Goal: Task Accomplishment & Management: Use online tool/utility

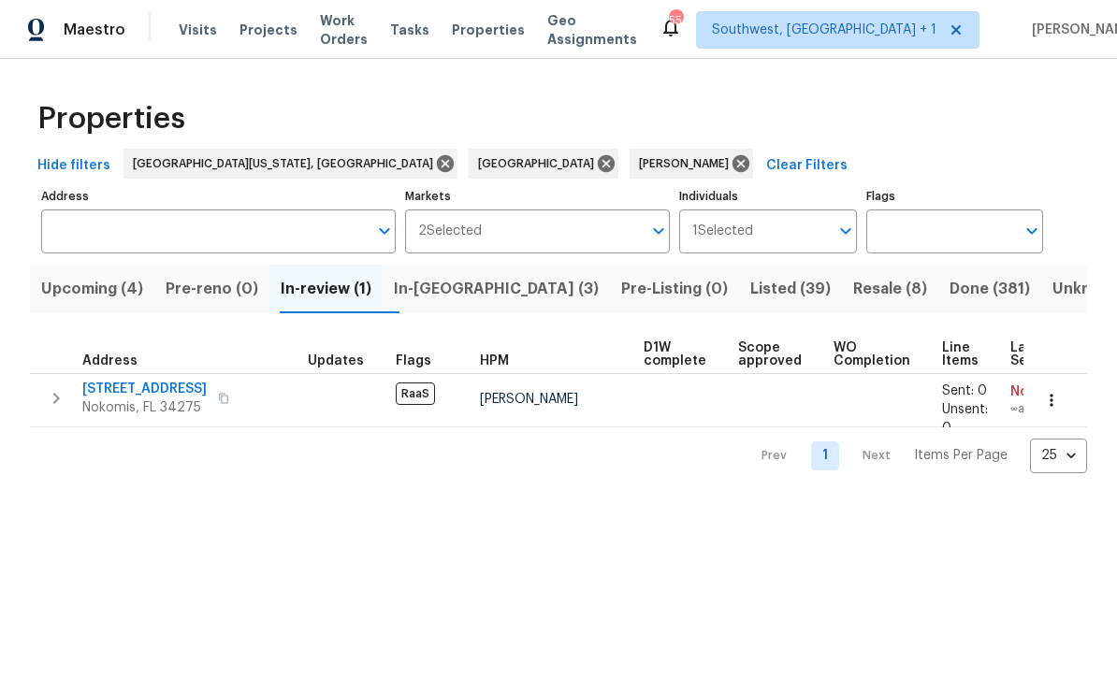
scroll to position [1, 0]
click at [440, 297] on span "In-reno (3)" at bounding box center [496, 289] width 205 height 26
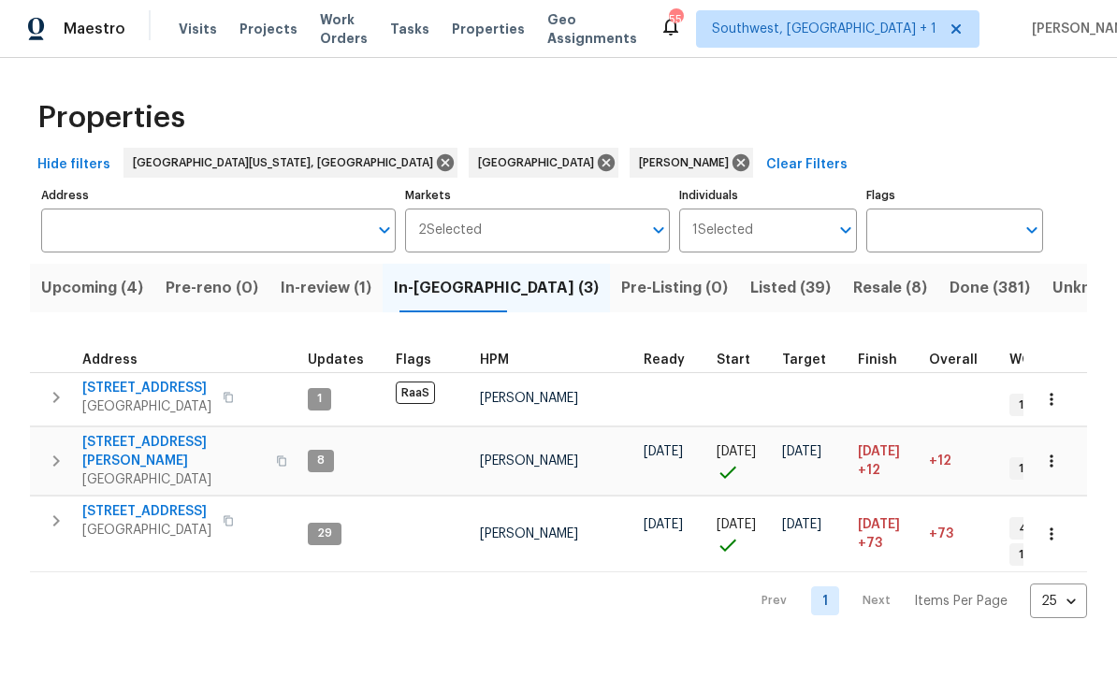
click at [89, 394] on span "2623 S Biscayne Dr" at bounding box center [146, 389] width 129 height 19
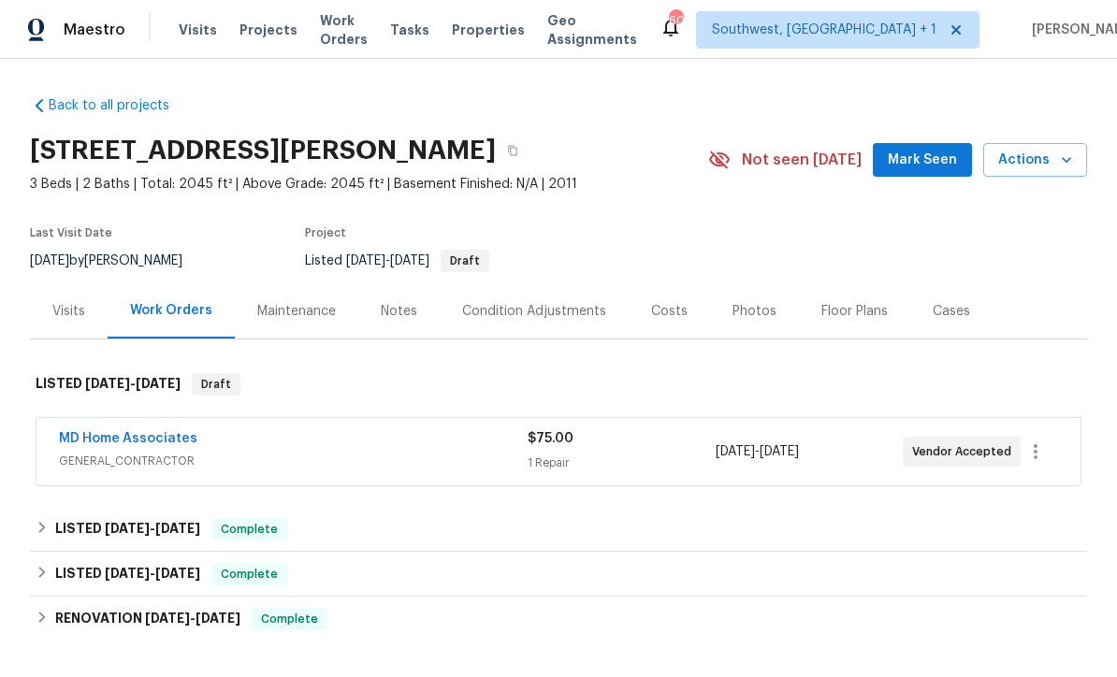
click at [251, 36] on span "Projects" at bounding box center [269, 30] width 58 height 19
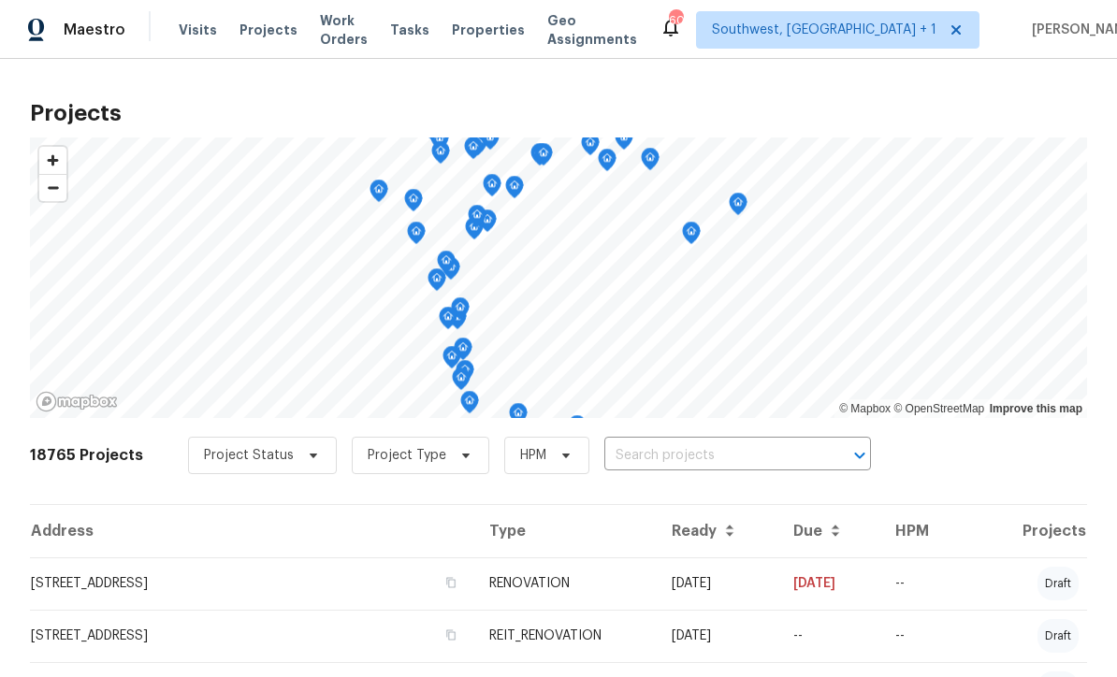
click at [669, 471] on input "text" at bounding box center [711, 456] width 214 height 29
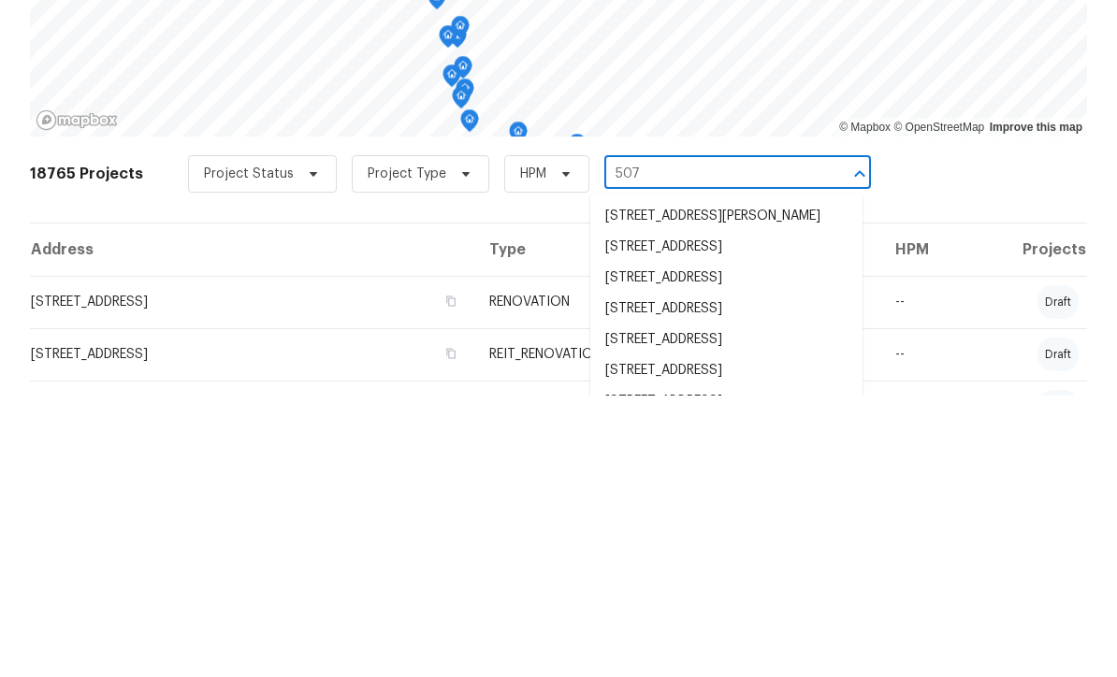
type input "507 c"
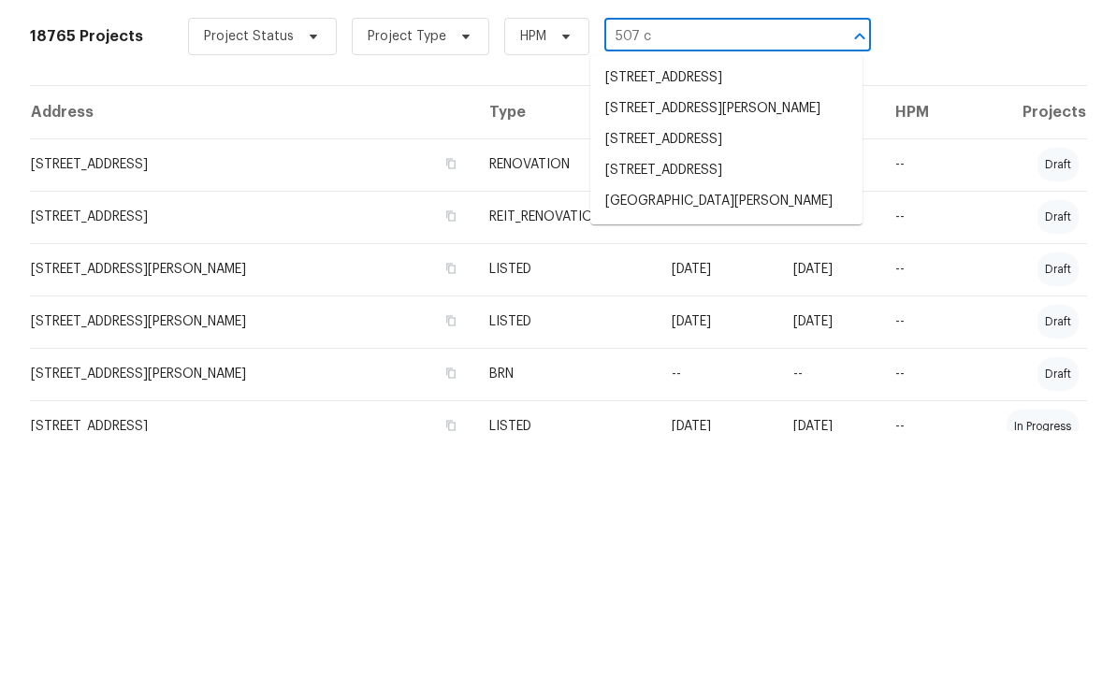
scroll to position [176, 0]
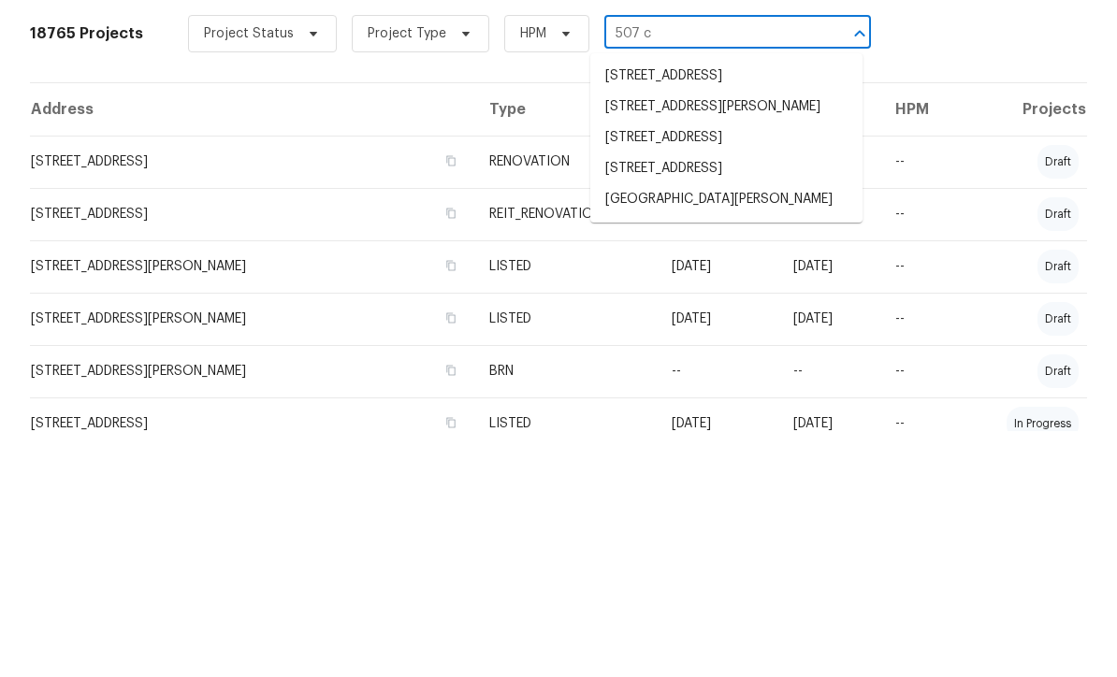
click at [746, 369] on li "[STREET_ADDRESS]" at bounding box center [726, 384] width 272 height 31
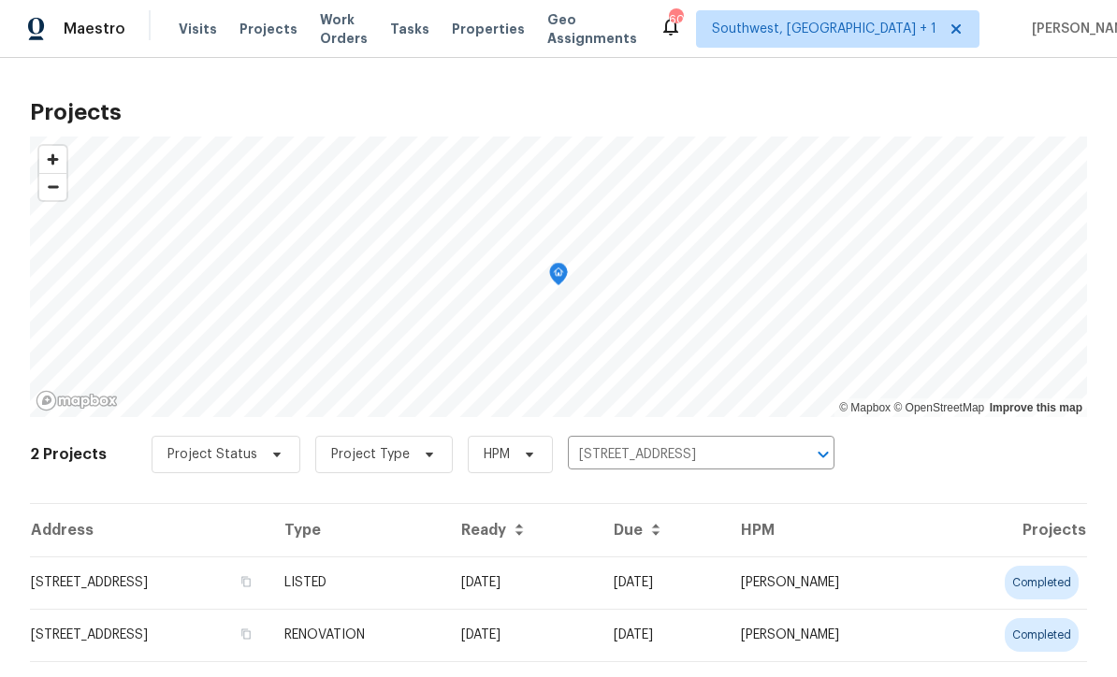
scroll to position [1, 0]
click at [446, 595] on td "LISTED" at bounding box center [357, 584] width 177 height 52
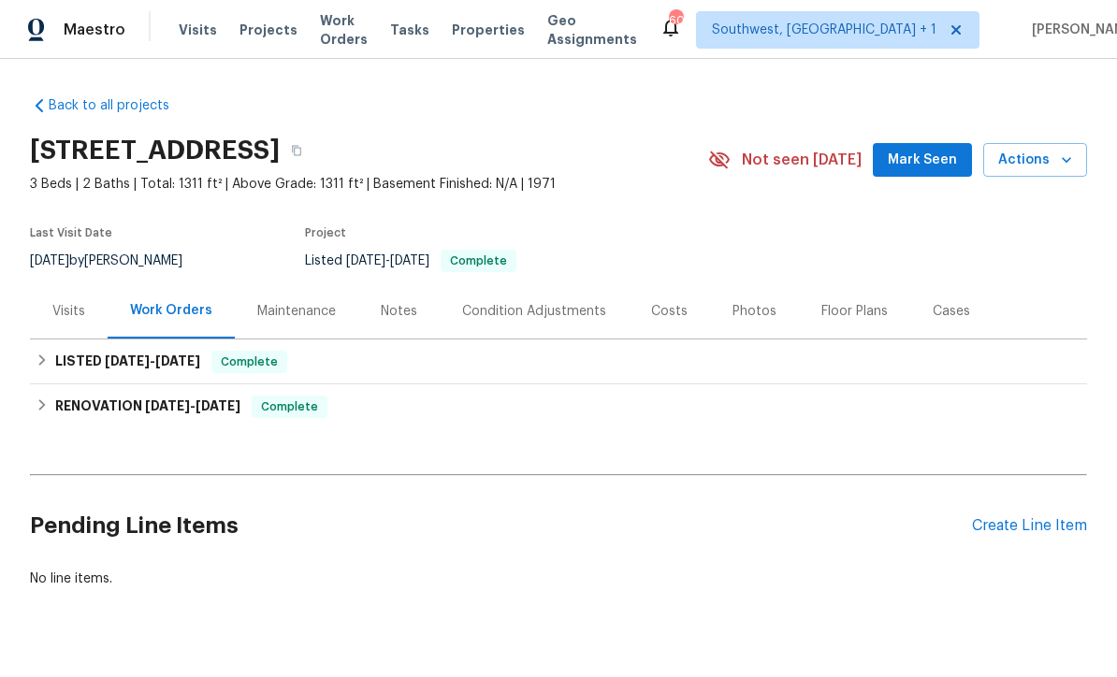
scroll to position [37, 0]
click at [670, 302] on div "Costs" at bounding box center [669, 311] width 36 height 19
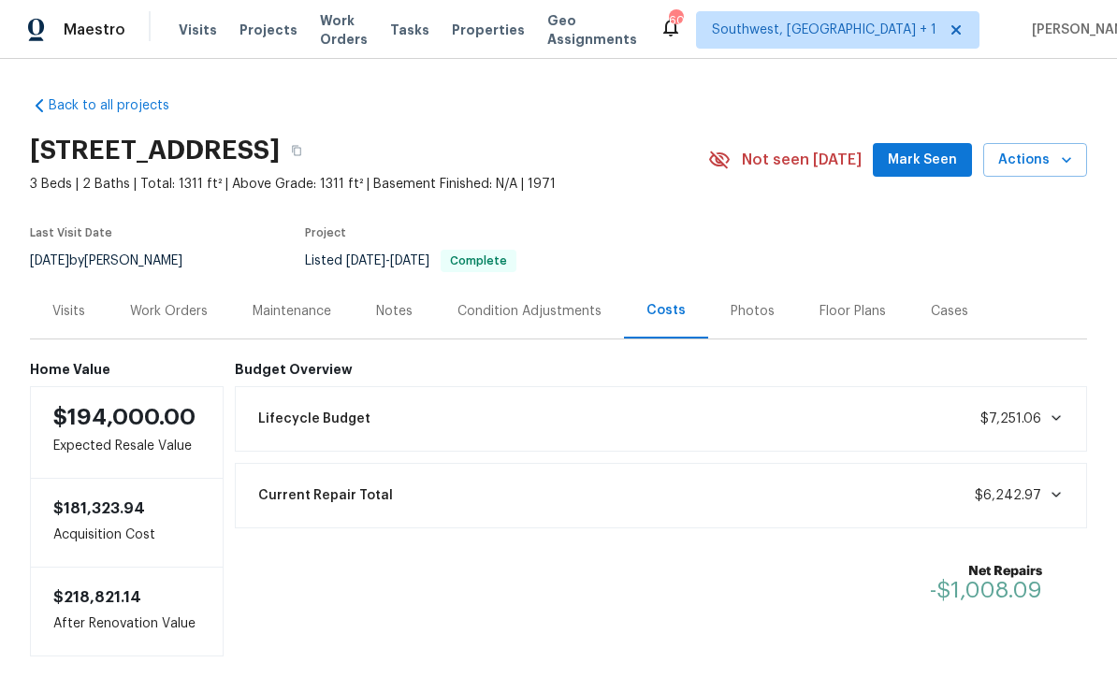
click at [150, 302] on div "Work Orders" at bounding box center [169, 311] width 78 height 19
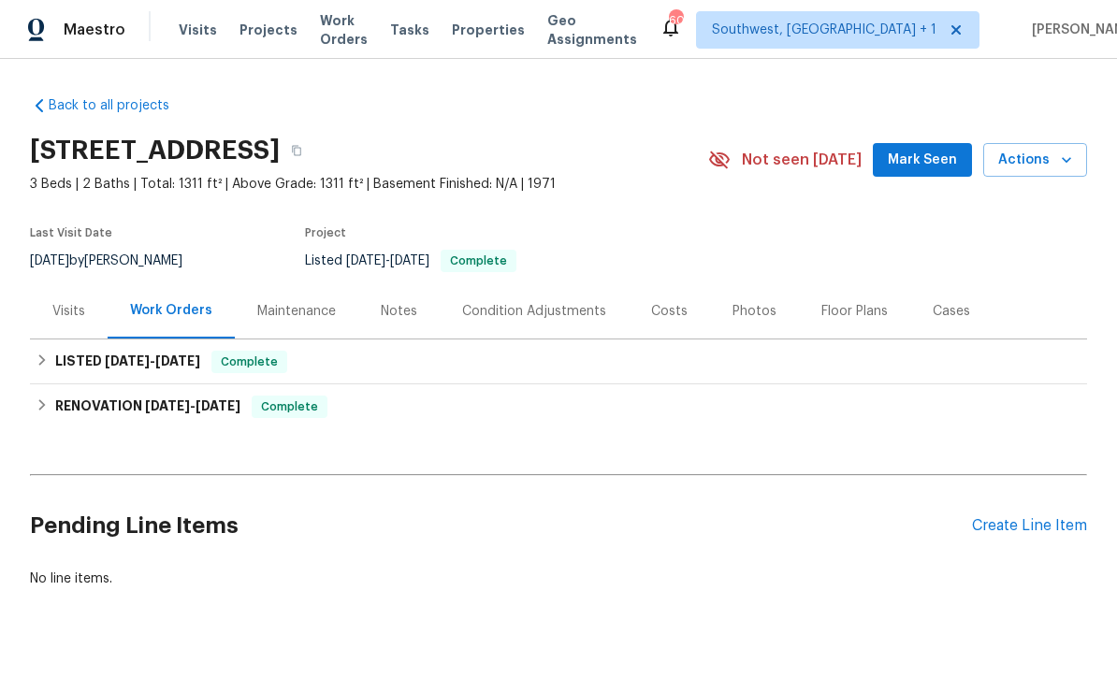
scroll to position [37, 0]
click at [1026, 517] on div "Create Line Item" at bounding box center [1029, 526] width 115 height 18
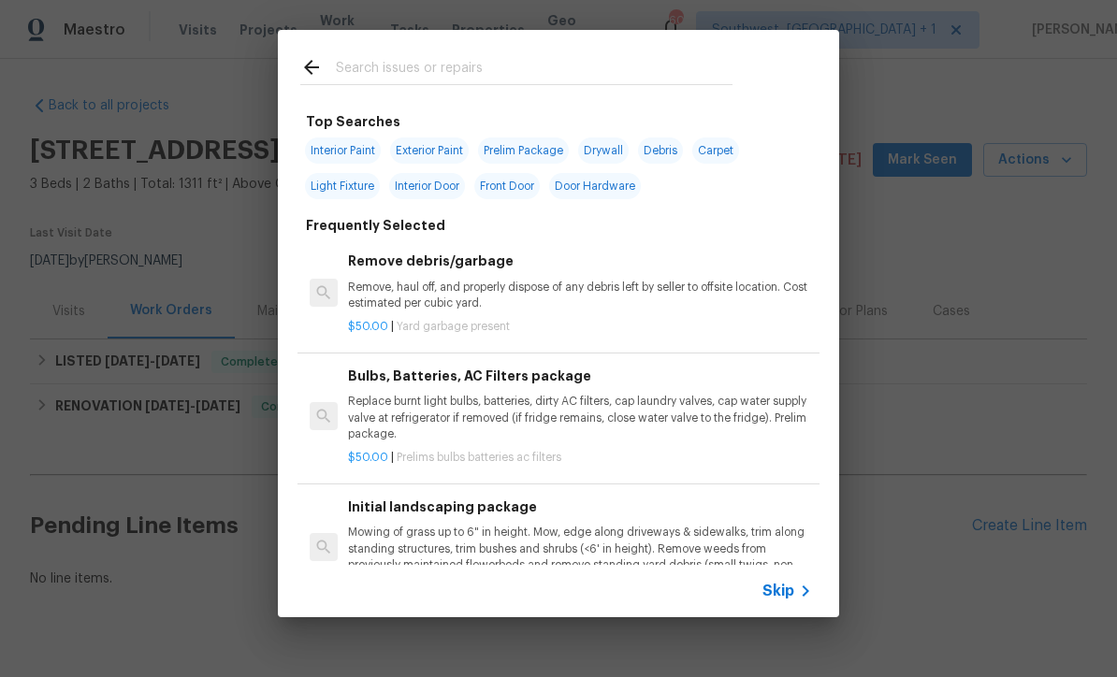
click at [800, 596] on icon at bounding box center [805, 591] width 22 height 22
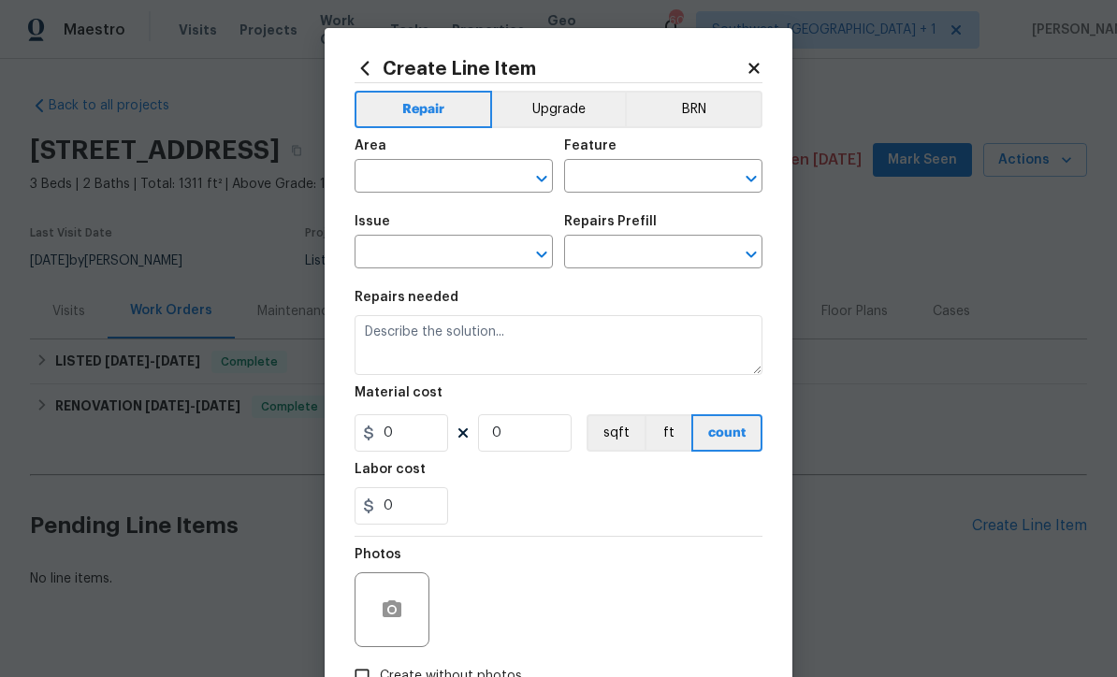
click at [476, 182] on input "text" at bounding box center [428, 178] width 146 height 29
click at [370, 243] on li "Roof" at bounding box center [454, 258] width 198 height 31
type input "Roof"
click at [672, 175] on input "text" at bounding box center [637, 178] width 146 height 29
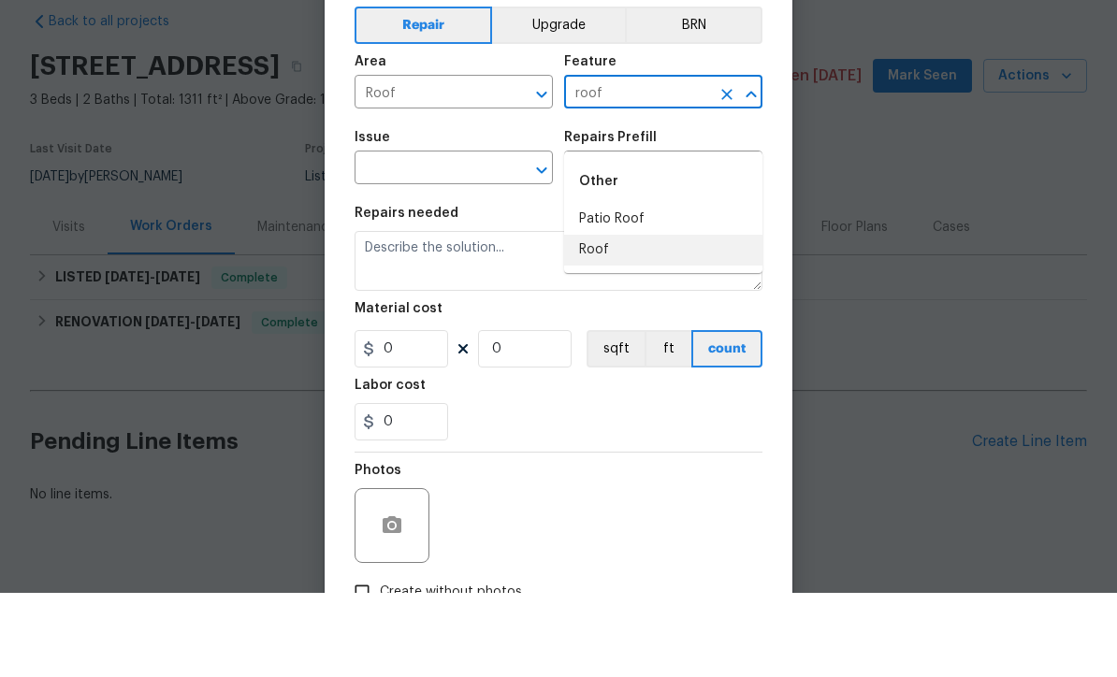
click at [604, 319] on li "Roof" at bounding box center [663, 334] width 198 height 31
type input "Roof"
click at [376, 240] on input "text" at bounding box center [428, 254] width 146 height 29
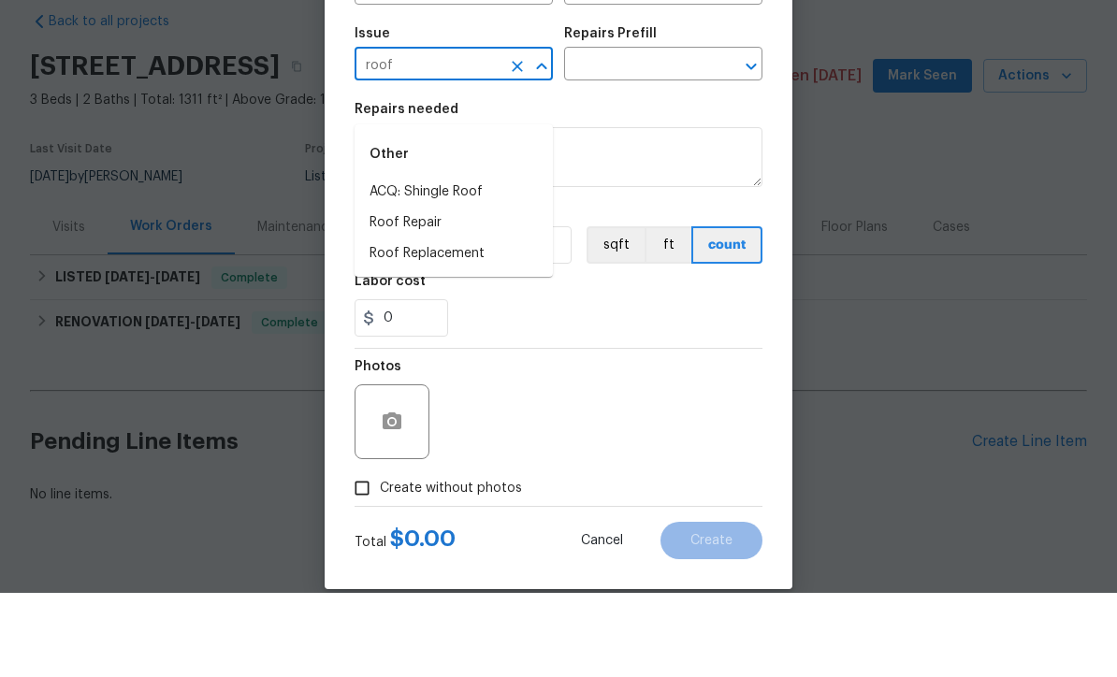
scroll to position [102, 0]
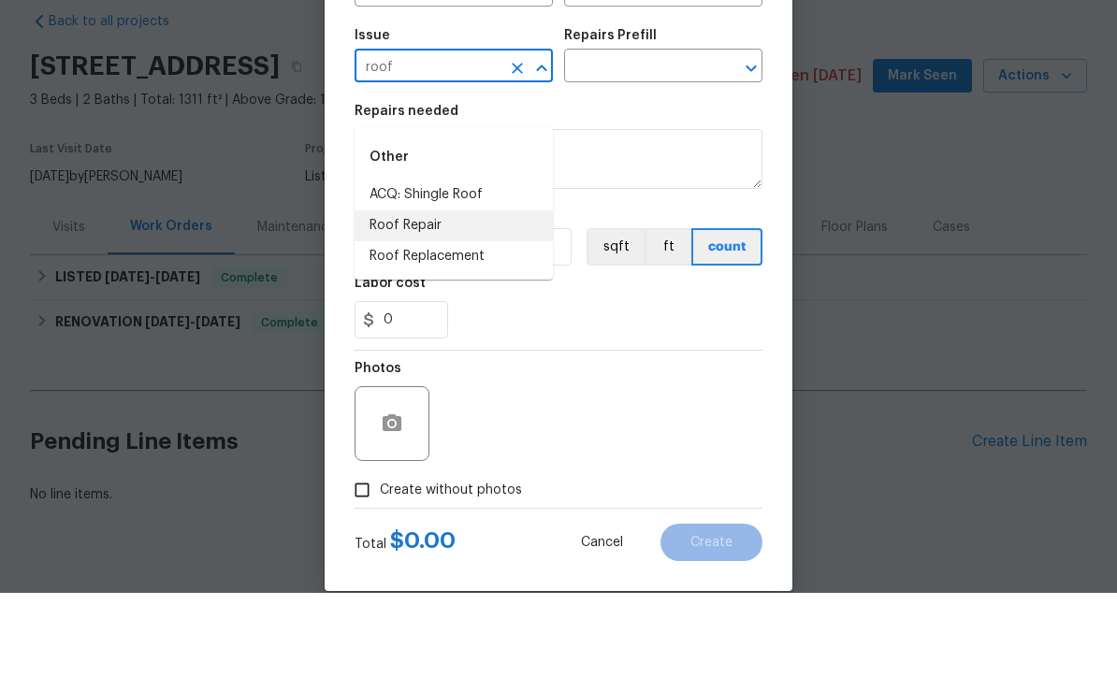
click at [378, 295] on li "Roof Repair" at bounding box center [454, 310] width 198 height 31
type input "Roof Repair"
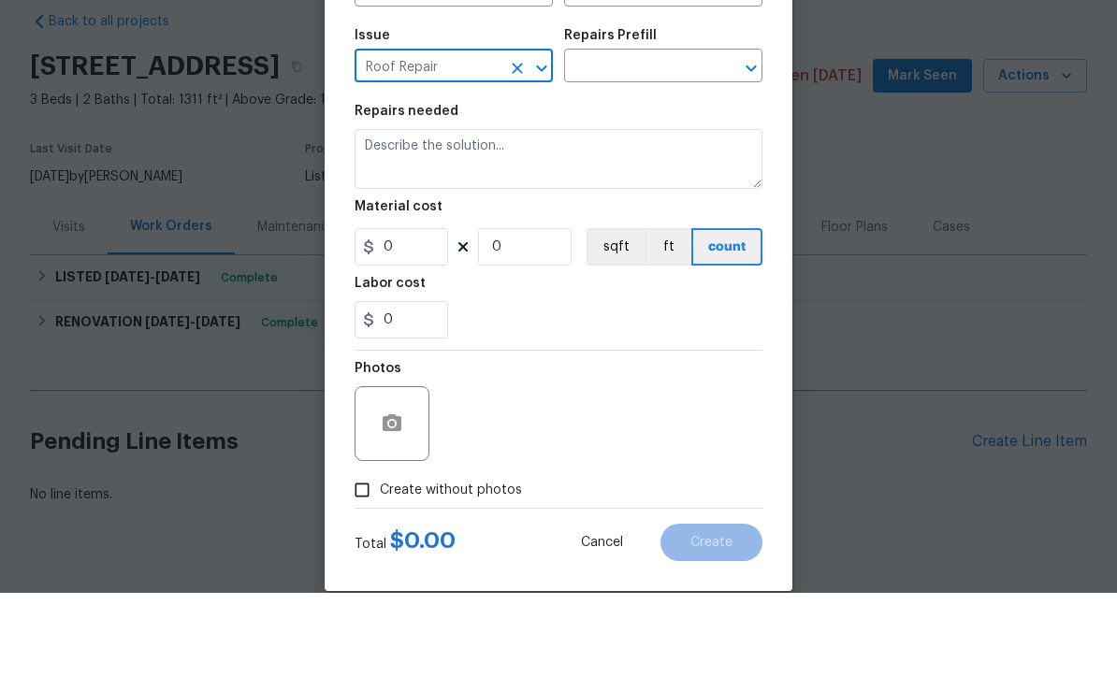
click at [686, 138] on input "text" at bounding box center [637, 152] width 146 height 29
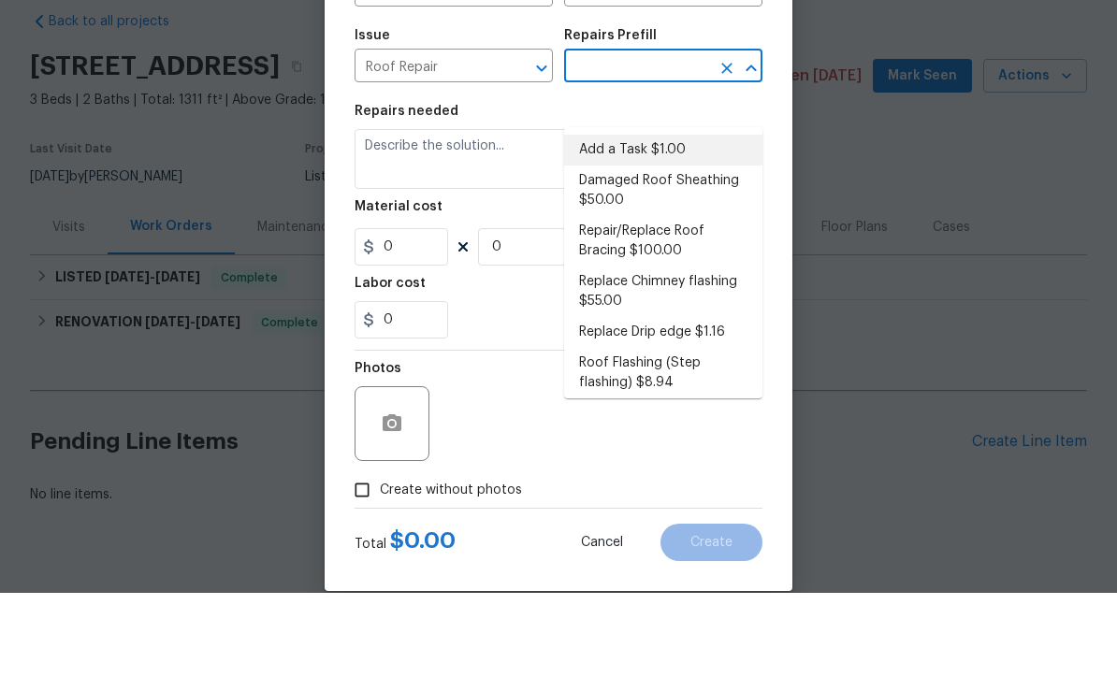
click at [666, 219] on li "Add a Task $1.00" at bounding box center [663, 234] width 198 height 31
type input "Add a Task $1.00"
type input "Eaves and Trim"
type textarea "HPM to detail"
type input "1"
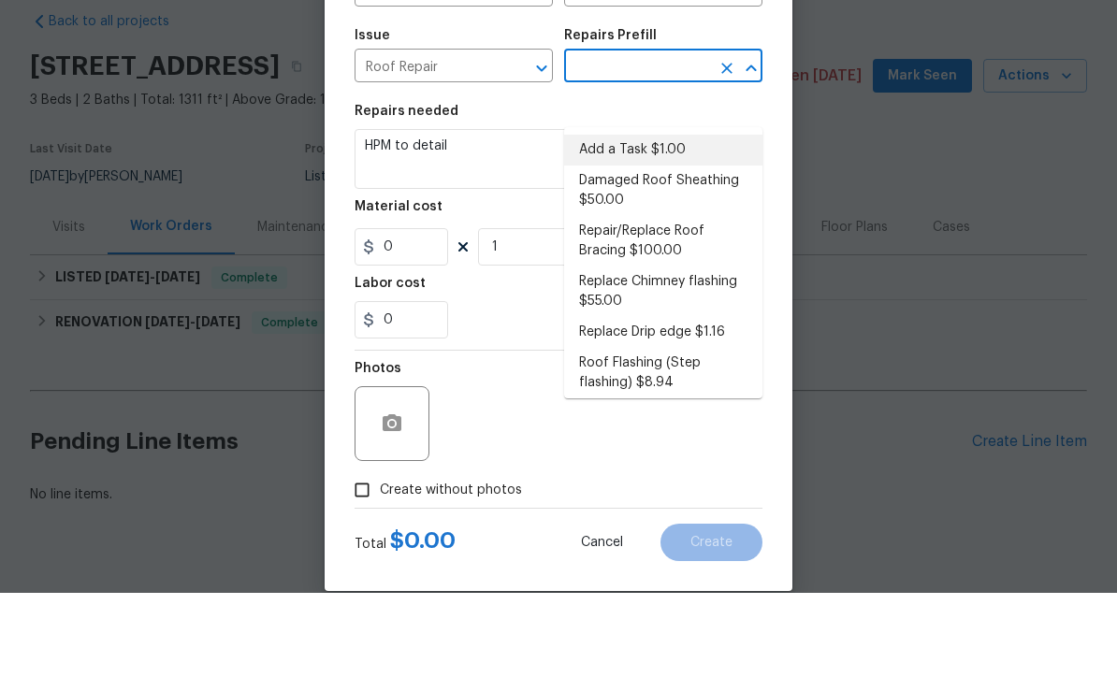
type input "Add a Task $1.00"
type input "1"
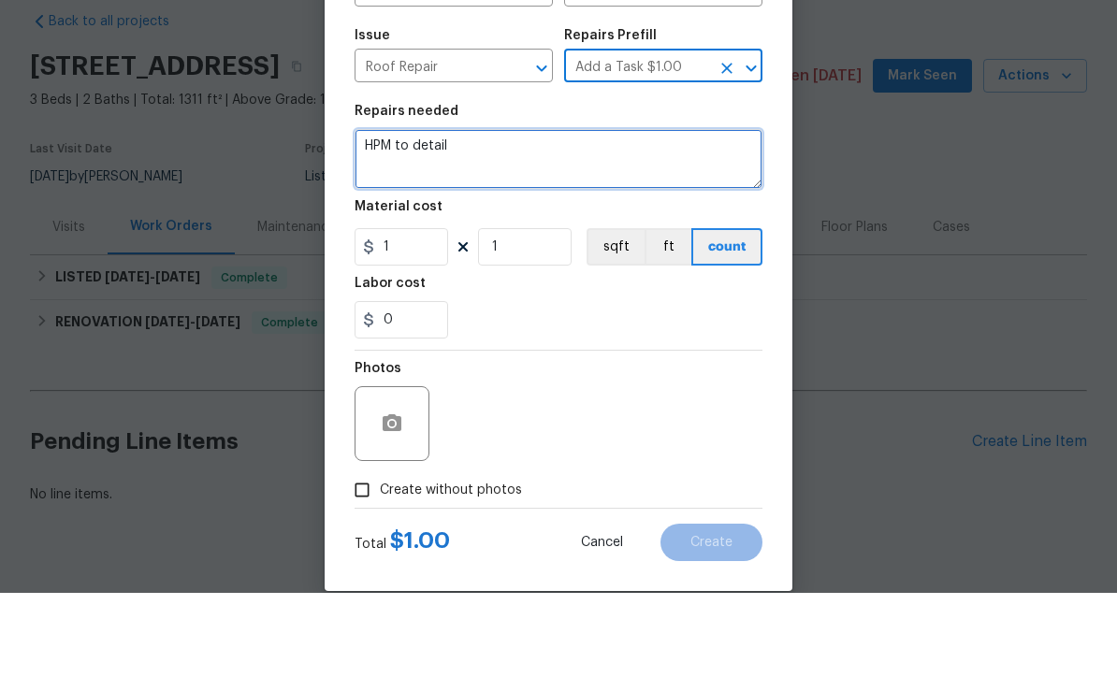
click at [598, 213] on textarea "HPM to detail" at bounding box center [559, 243] width 408 height 60
type textarea "H"
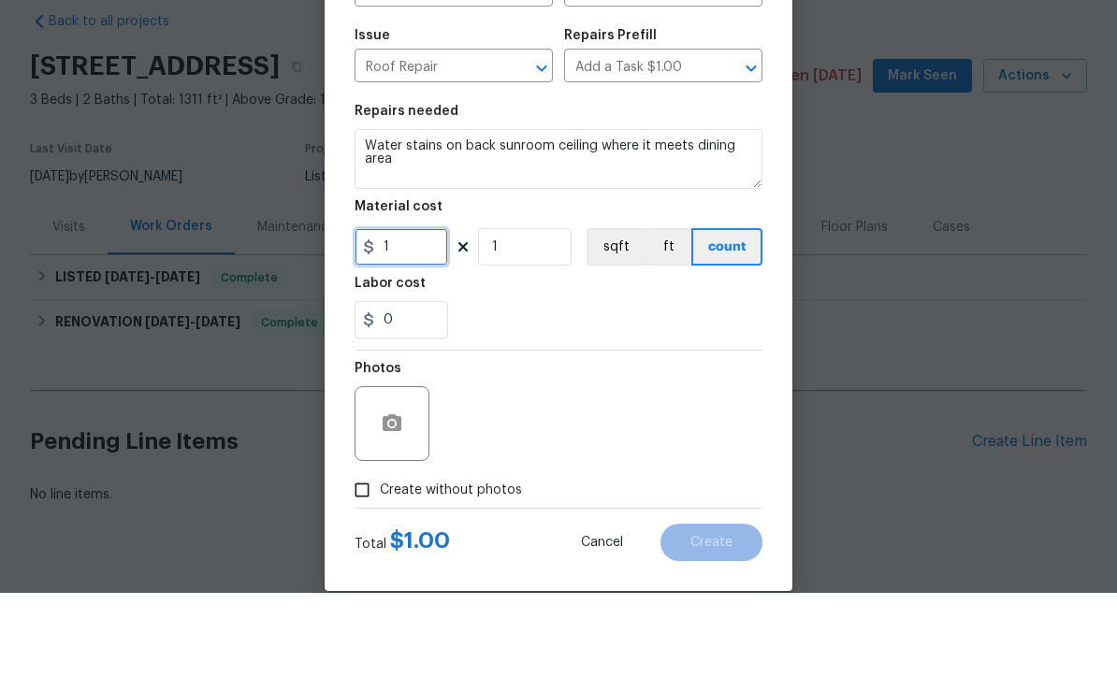
click at [413, 313] on input "1" at bounding box center [402, 331] width 94 height 37
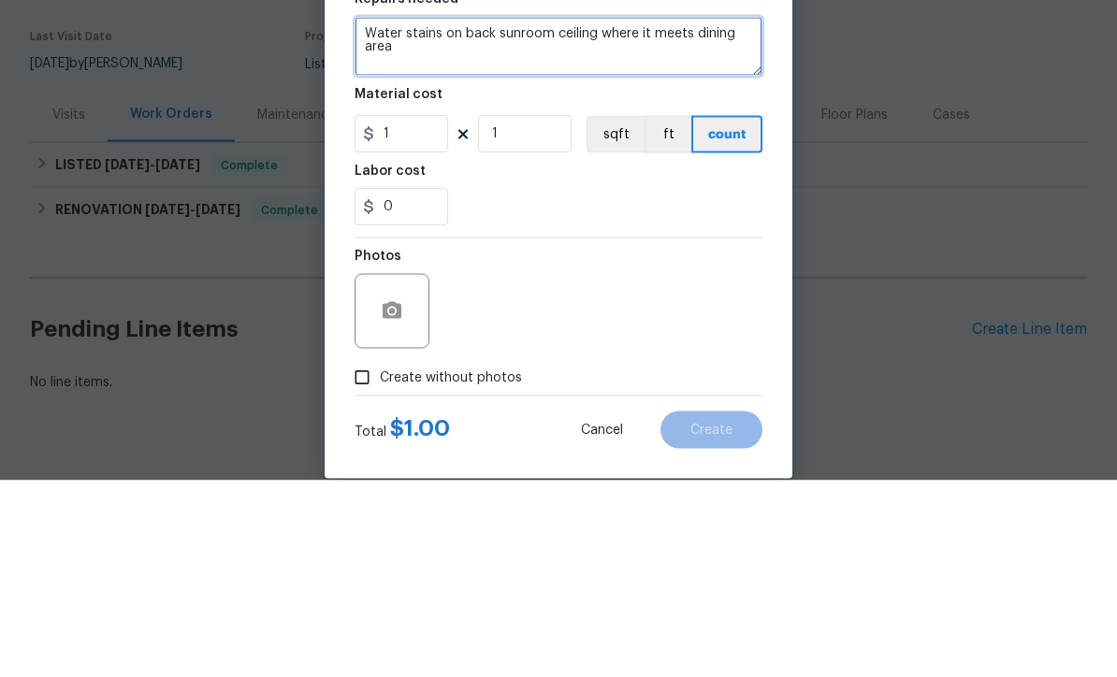
click at [407, 213] on textarea "Water stains on back sunroom ceiling where it meets dining area" at bounding box center [559, 243] width 408 height 60
type textarea "Water stains on back sunroom ceiling where it meets dining area. Please inspect…"
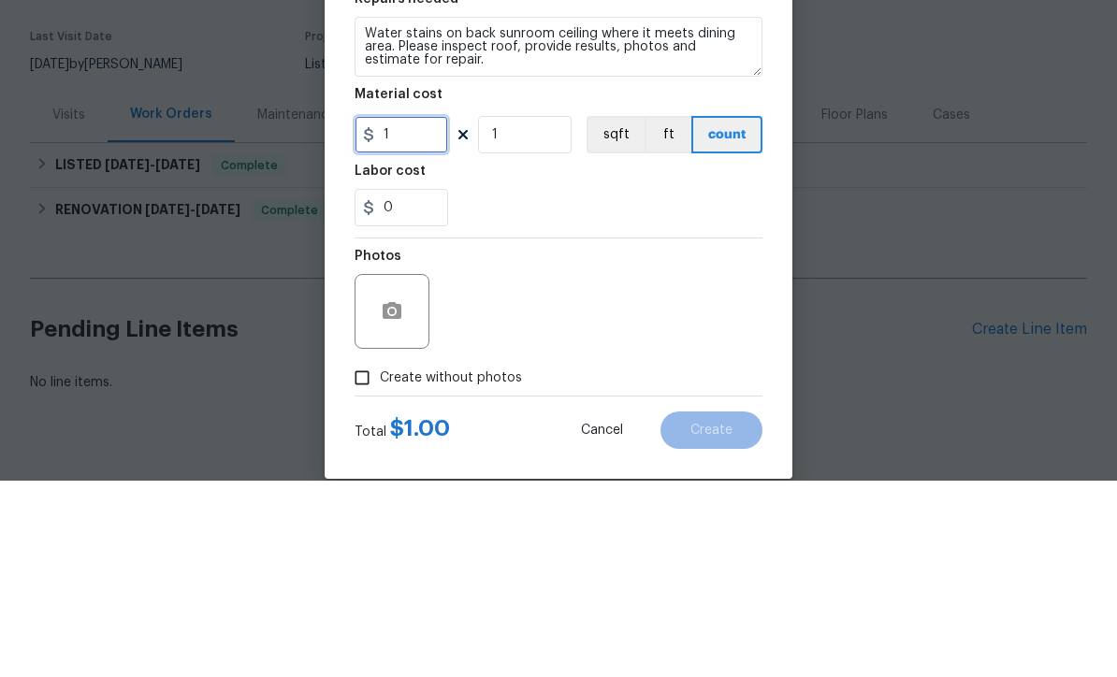
click at [401, 313] on input "1" at bounding box center [402, 331] width 94 height 37
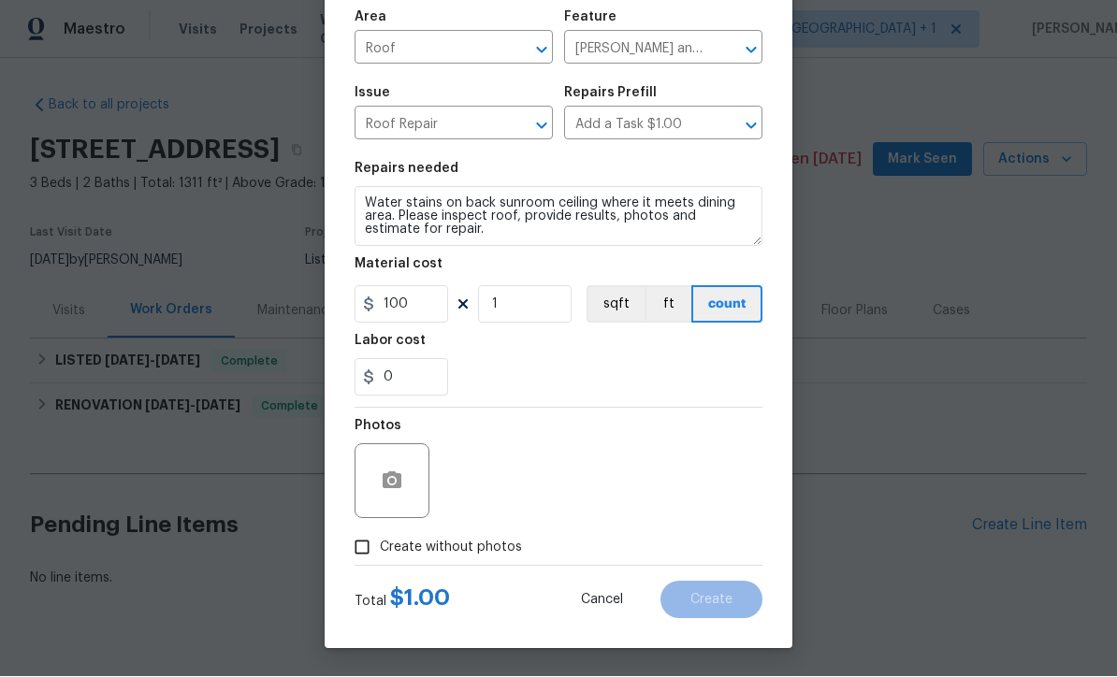
scroll to position [132, 0]
type input "100"
click at [383, 479] on div "Repair Upgrade BRN Area Roof ​ Feature Eaves and Trim ​ Issue Roof Repair ​ Rep…" at bounding box center [559, 260] width 408 height 611
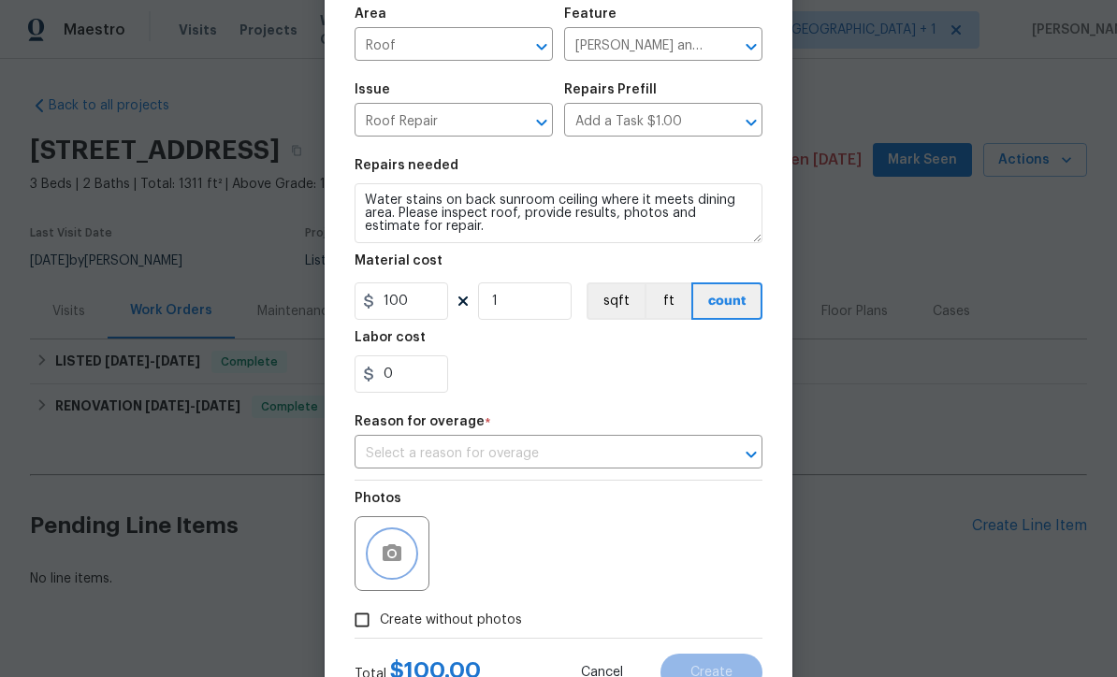
click at [381, 560] on icon "button" at bounding box center [392, 554] width 22 height 22
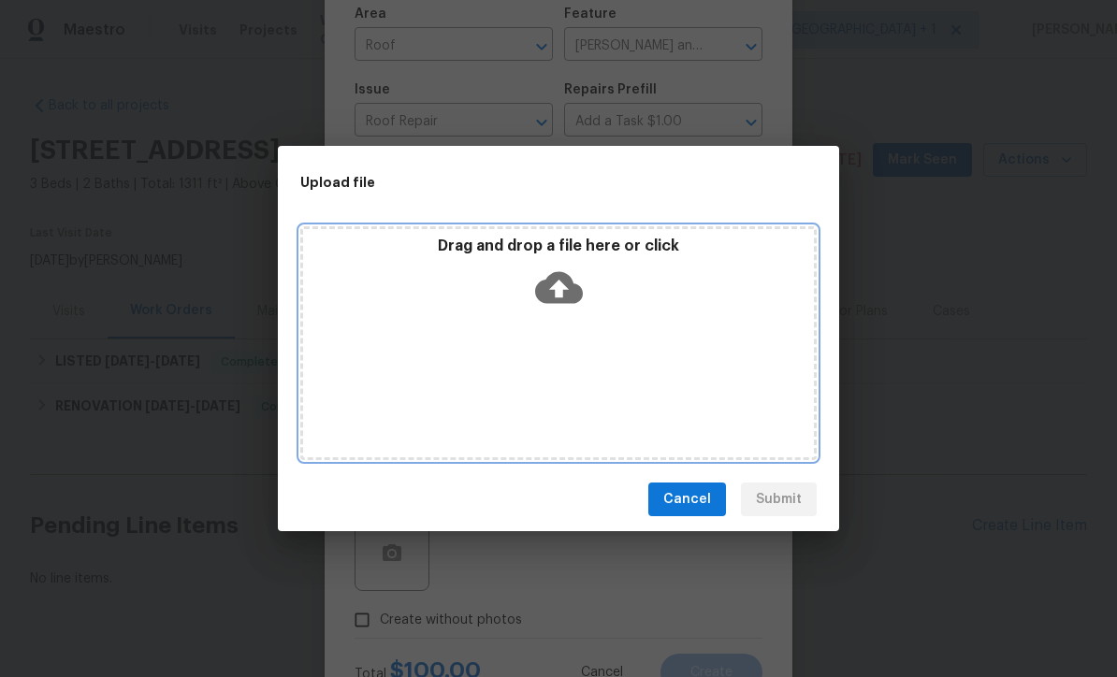
click at [572, 291] on icon at bounding box center [559, 288] width 48 height 32
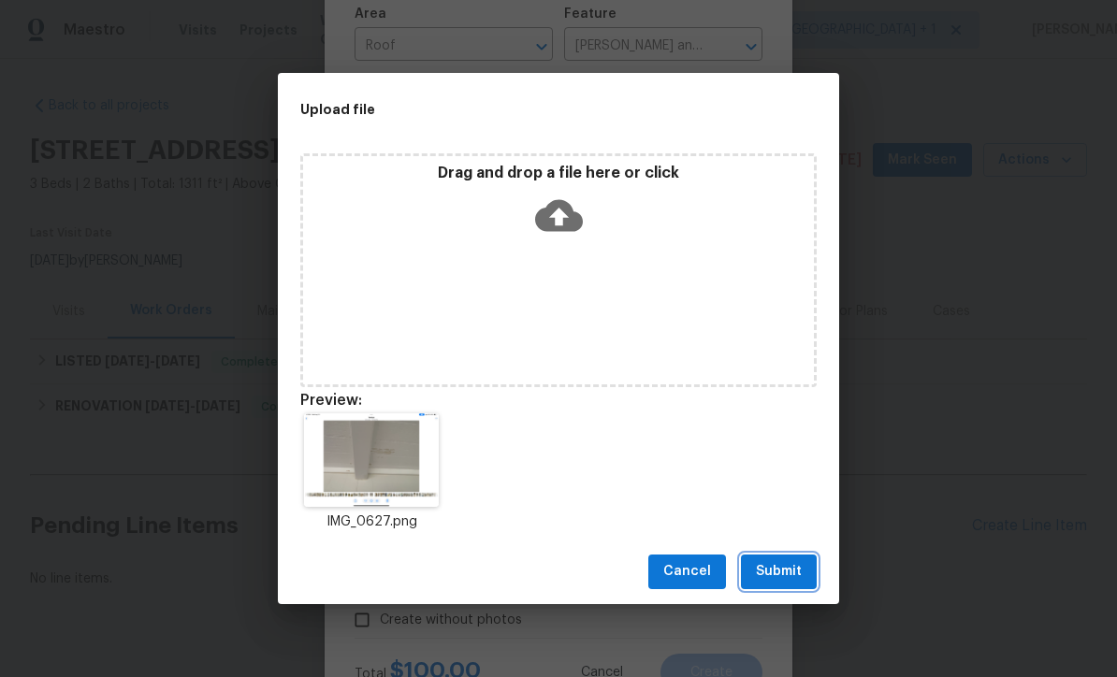
click at [790, 579] on span "Submit" at bounding box center [779, 572] width 46 height 23
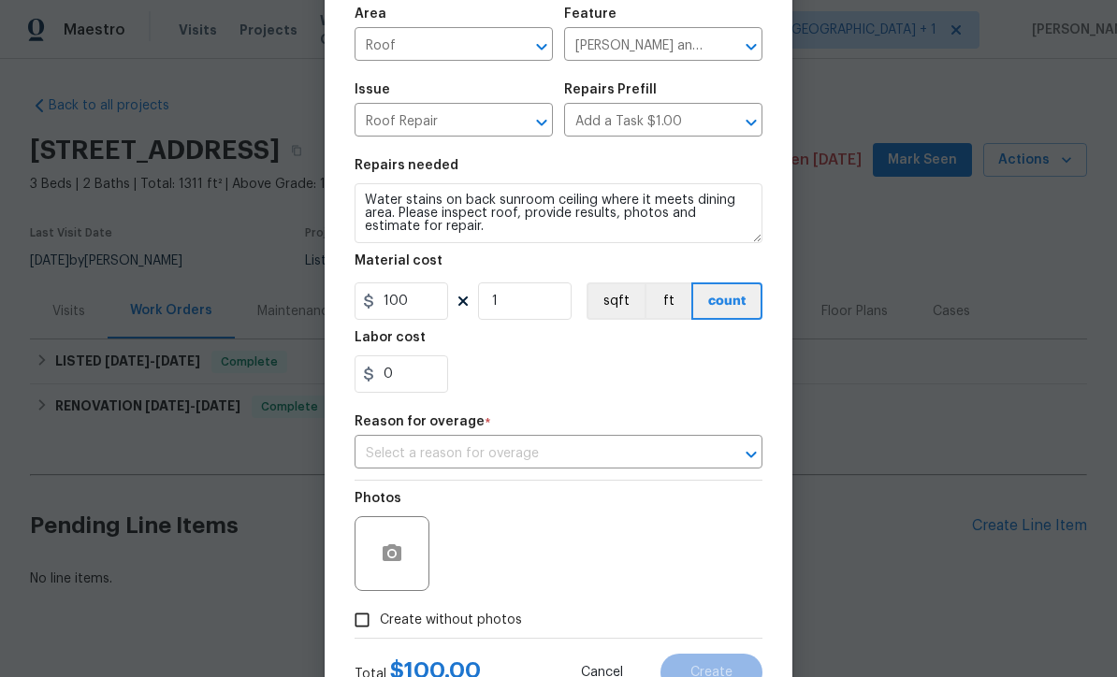
click at [386, 456] on input "text" at bounding box center [533, 454] width 356 height 29
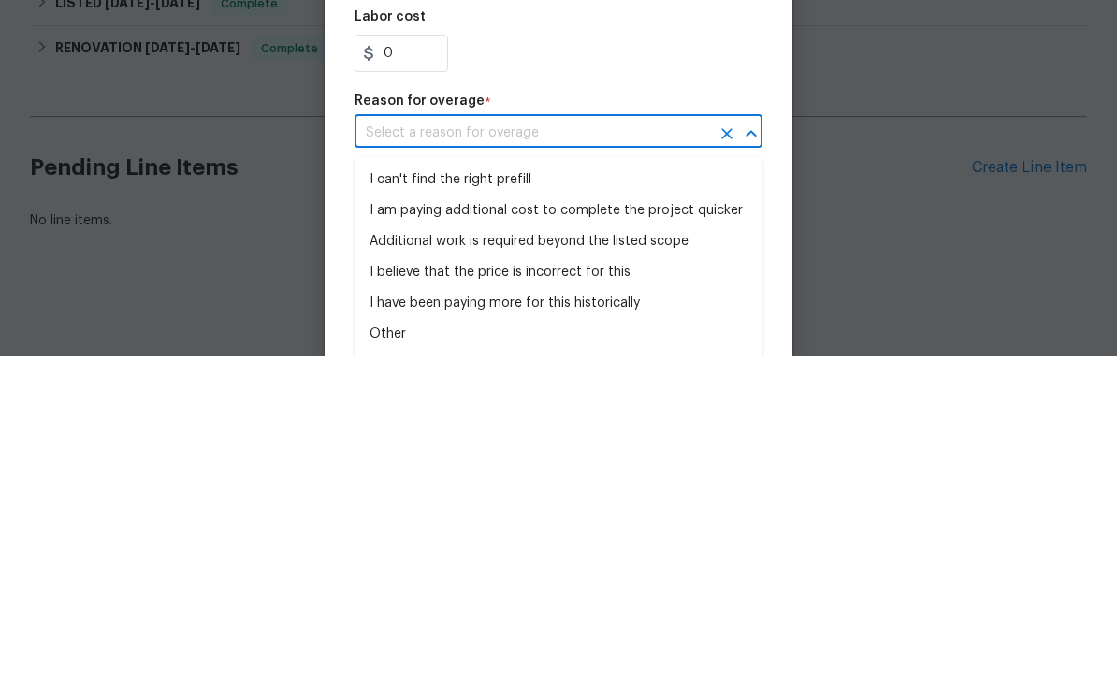
click at [381, 486] on li "I can't find the right prefill" at bounding box center [559, 501] width 408 height 31
type input "I can't find the right prefill"
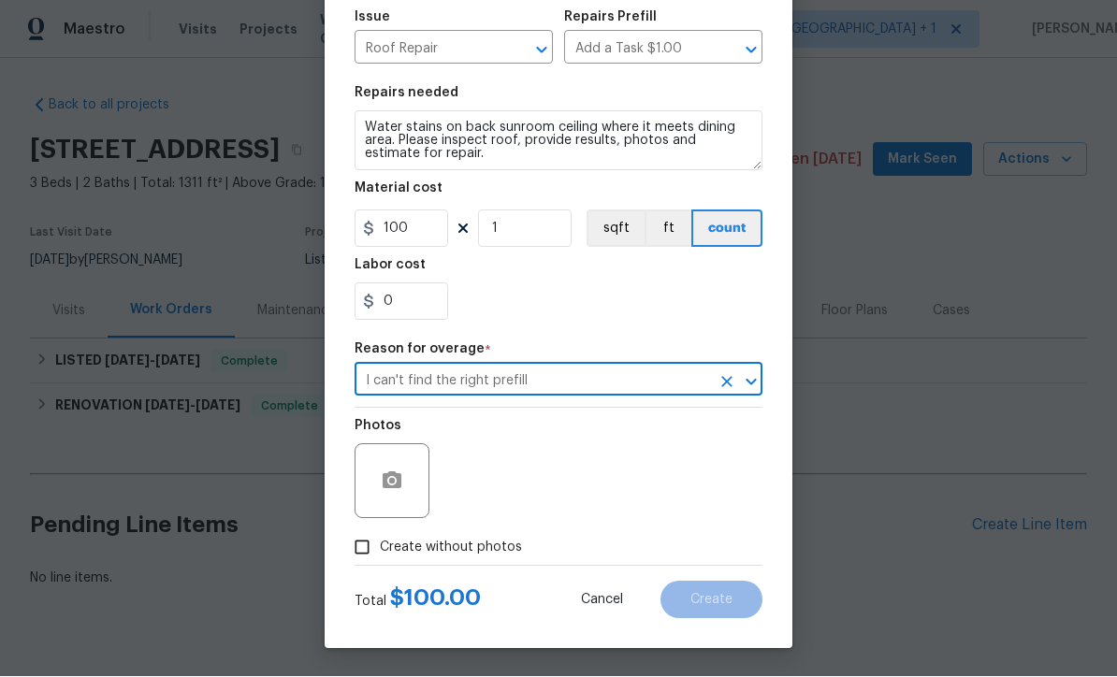
scroll to position [207, 0]
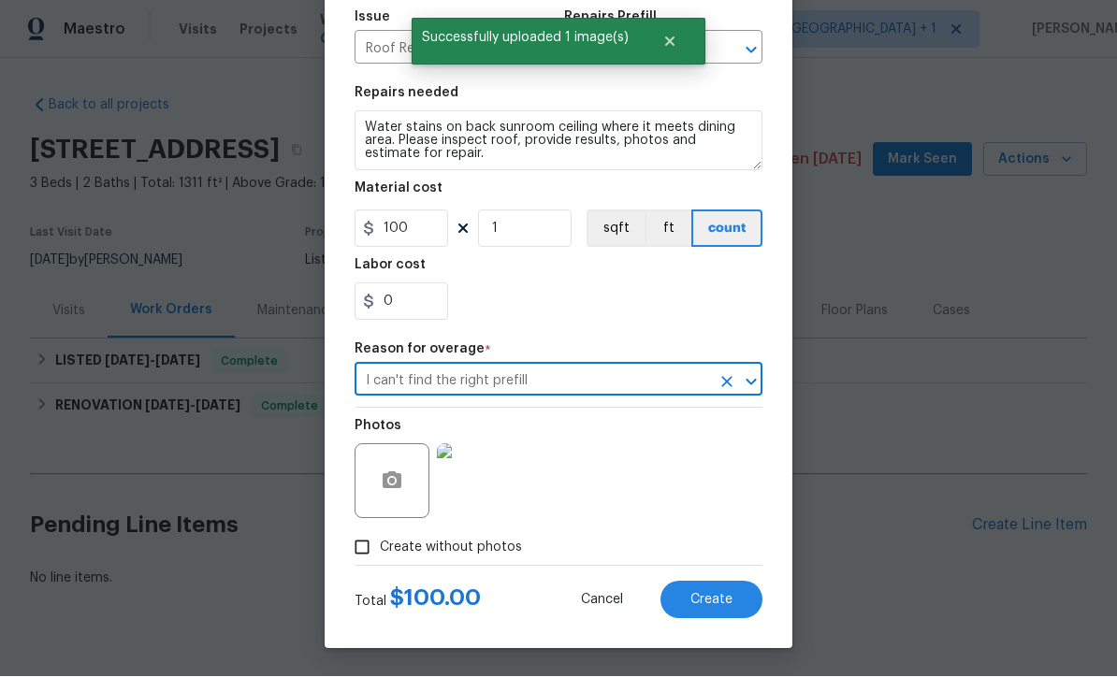
click at [733, 609] on button "Create" at bounding box center [712, 600] width 102 height 37
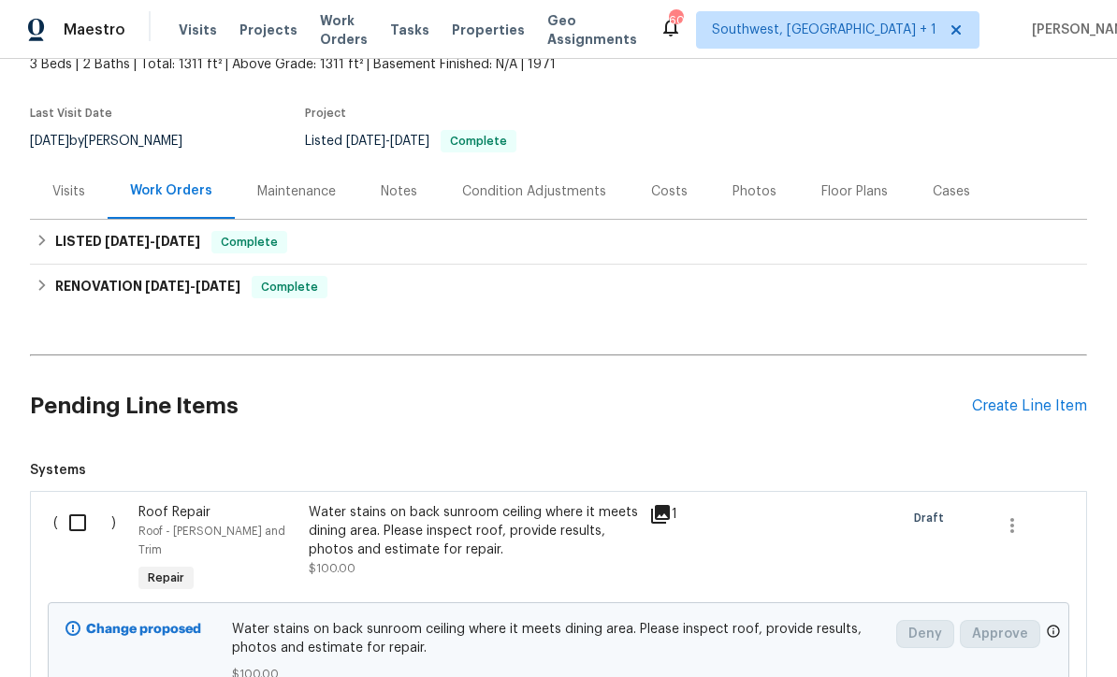
scroll to position [151, 0]
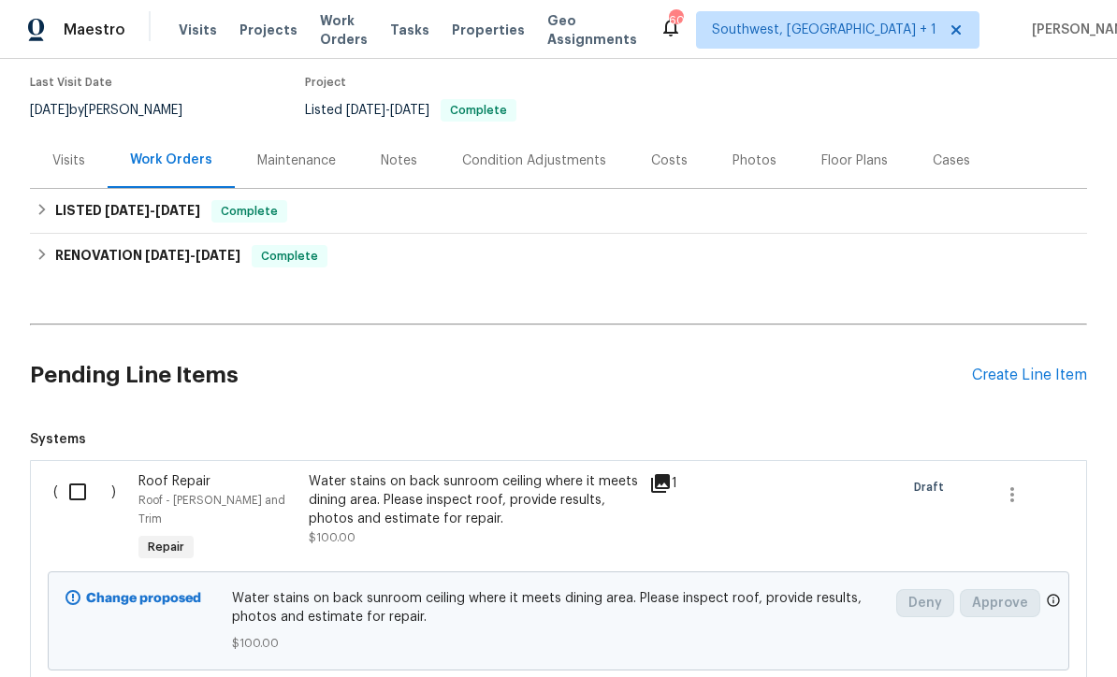
click at [66, 473] on input "checkbox" at bounding box center [84, 492] width 53 height 39
checkbox input "true"
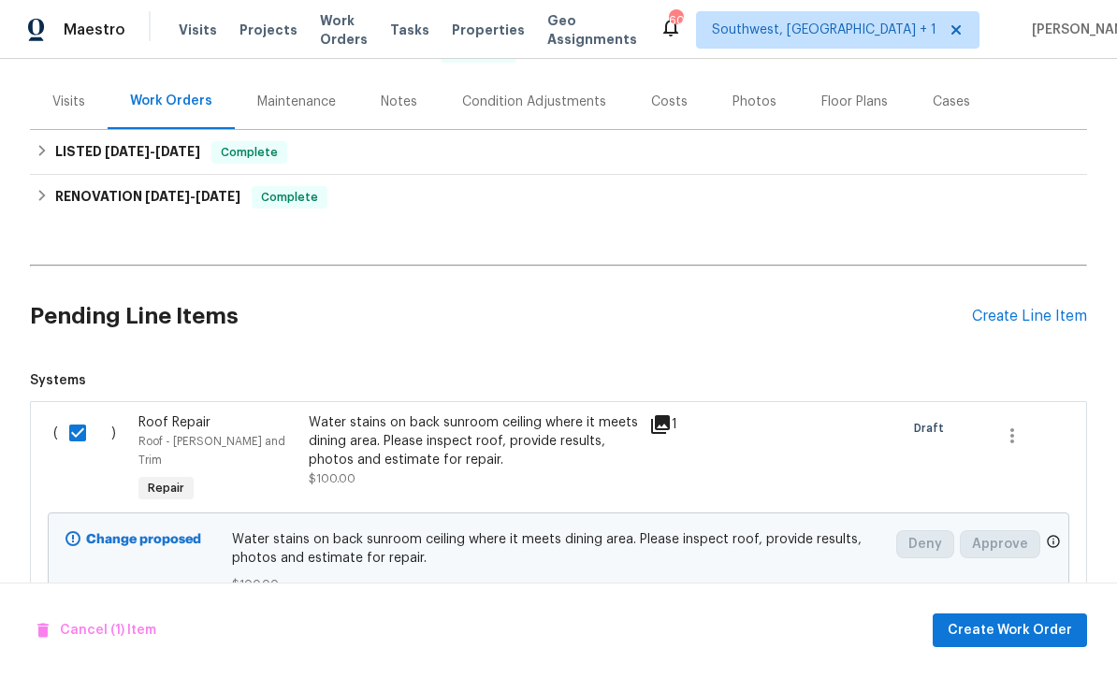
scroll to position [209, 0]
click at [1029, 637] on span "Create Work Order" at bounding box center [1010, 630] width 124 height 23
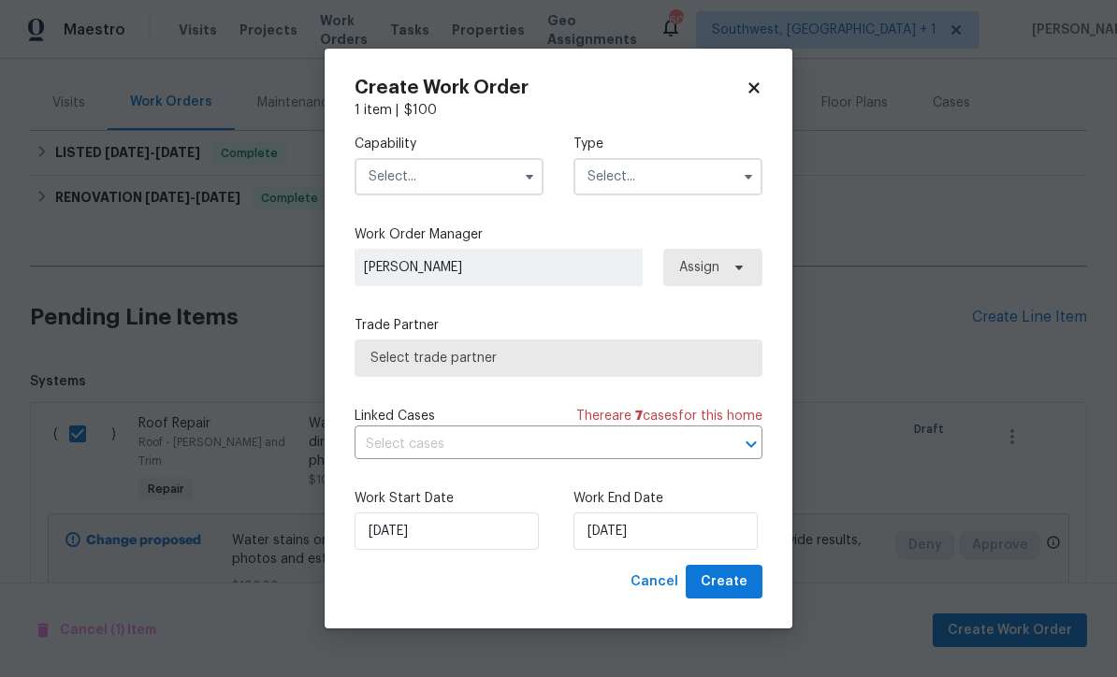
click at [458, 189] on input "text" at bounding box center [449, 176] width 189 height 37
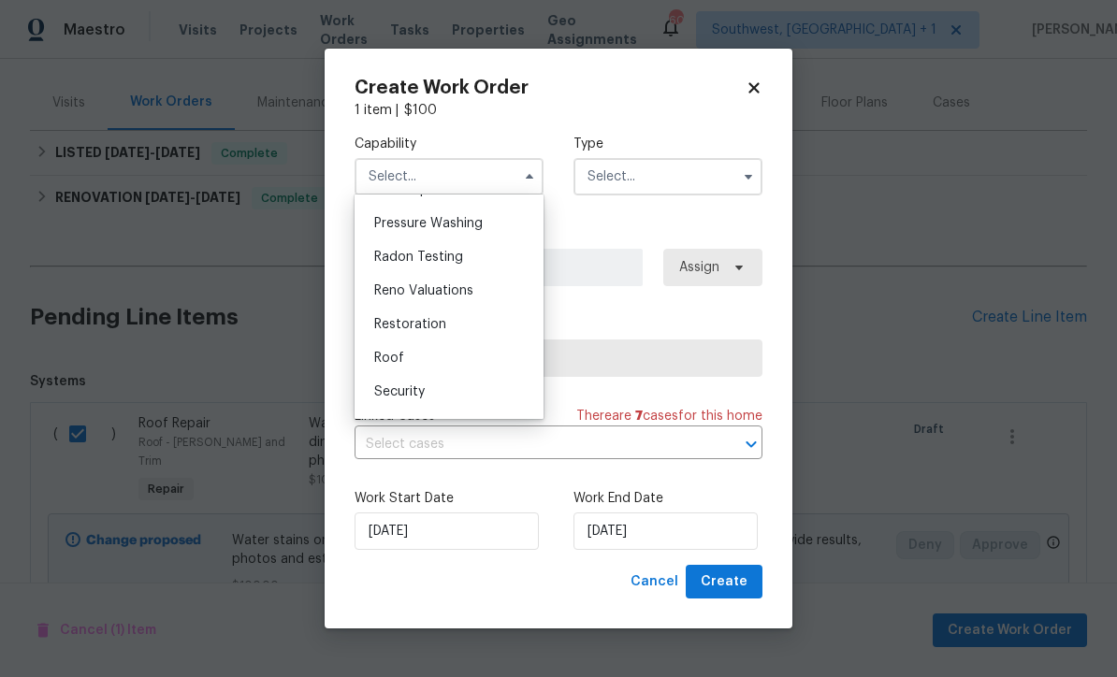
scroll to position [1766, 0]
click at [401, 357] on span "Roof" at bounding box center [389, 359] width 30 height 13
type input "Roof"
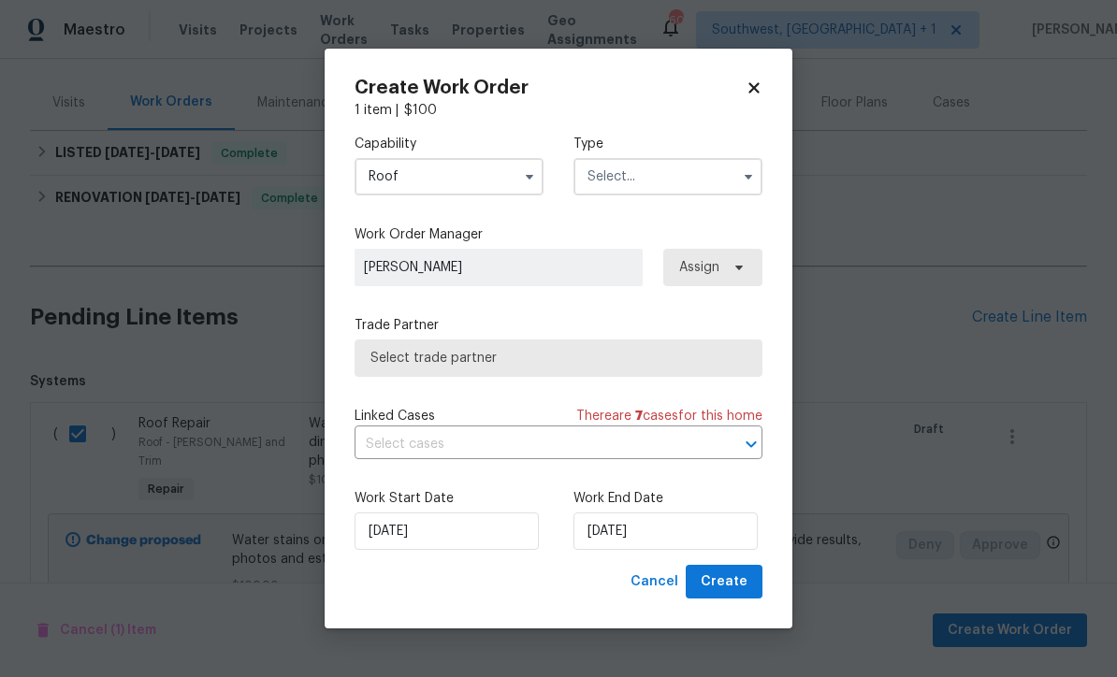
click at [687, 184] on input "text" at bounding box center [668, 176] width 189 height 37
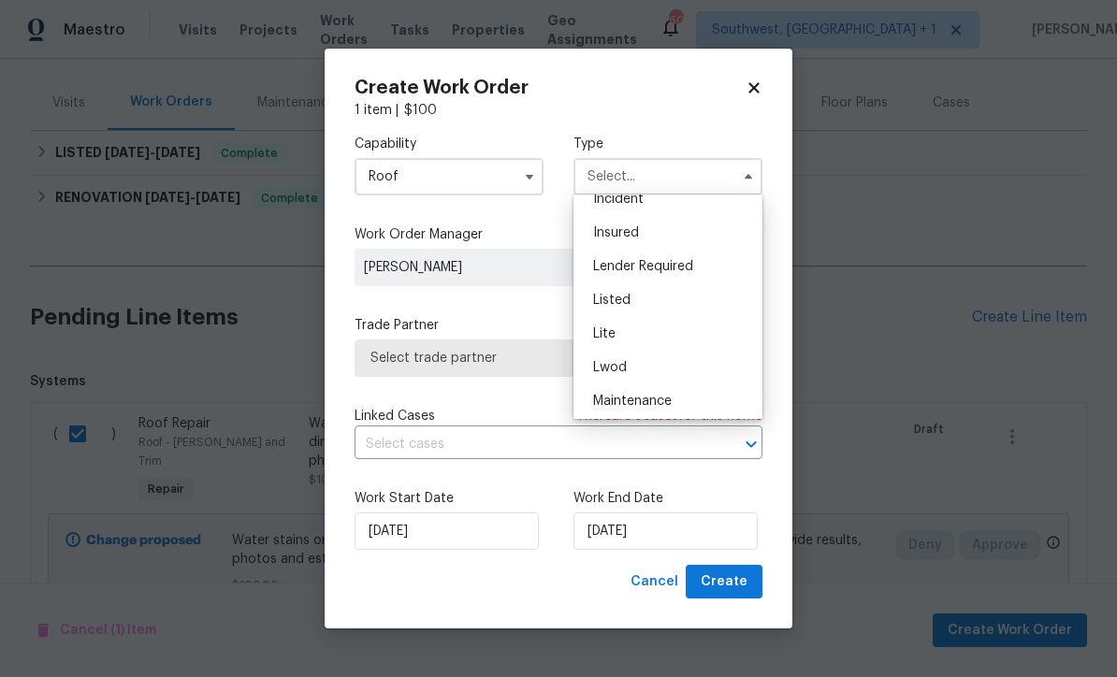
scroll to position [116, 0]
click at [656, 305] on div "Listed" at bounding box center [668, 302] width 180 height 34
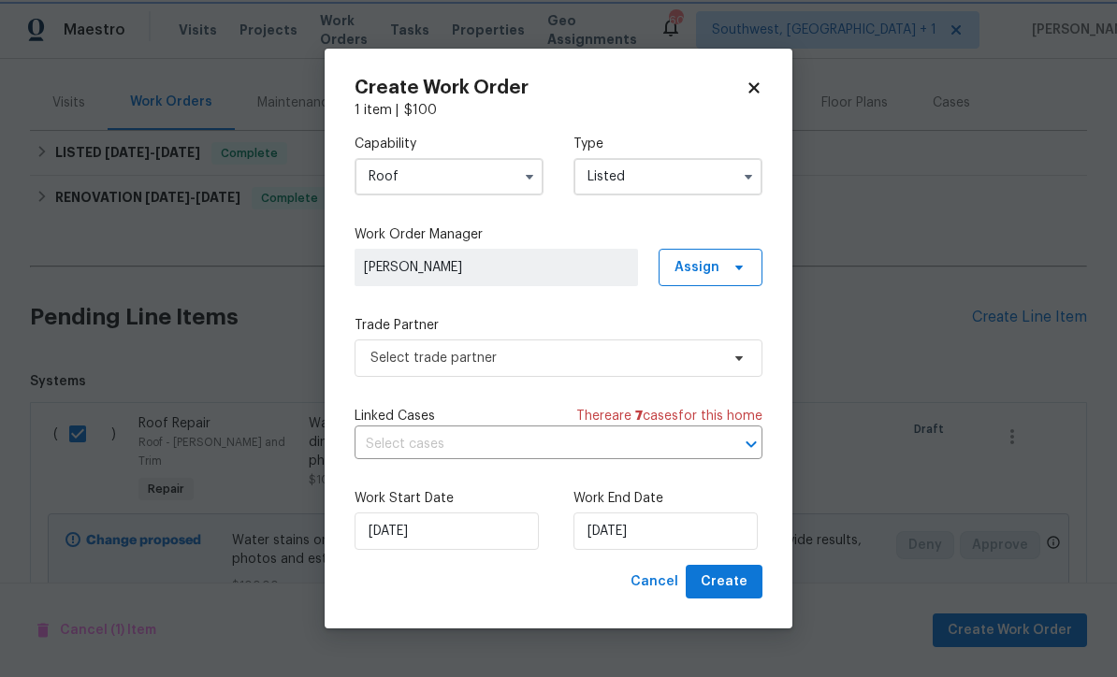
type input "Listed"
click at [725, 269] on span "Assign" at bounding box center [711, 267] width 104 height 37
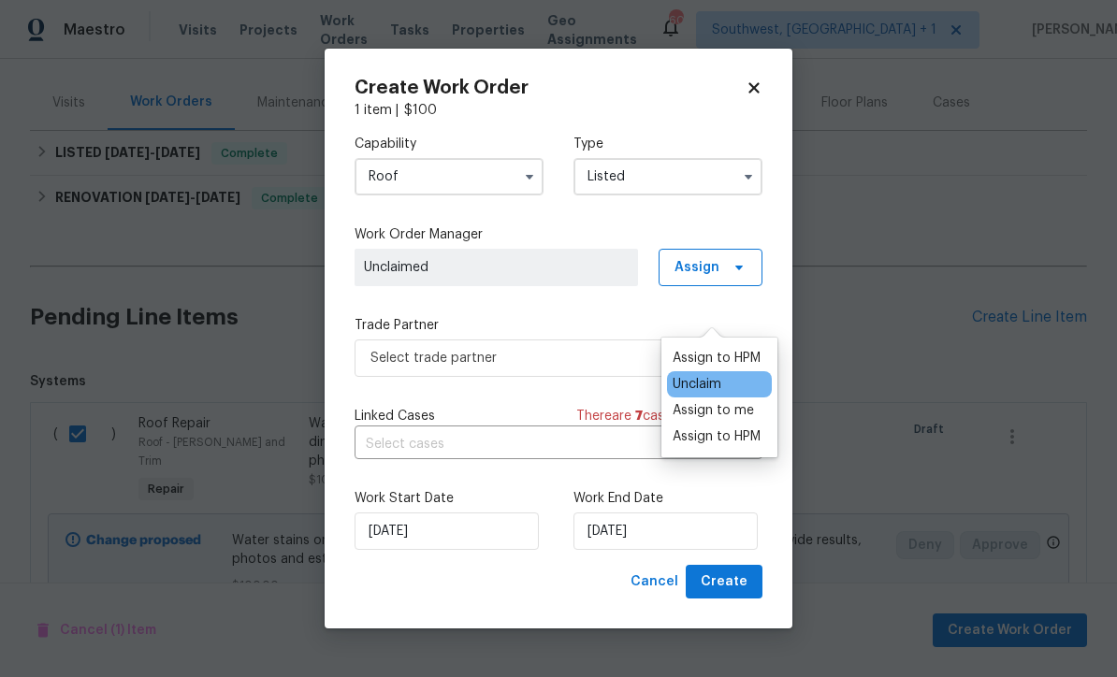
click at [714, 375] on div "Unclaim" at bounding box center [697, 384] width 49 height 19
click at [719, 401] on div "Assign to me" at bounding box center [713, 410] width 81 height 19
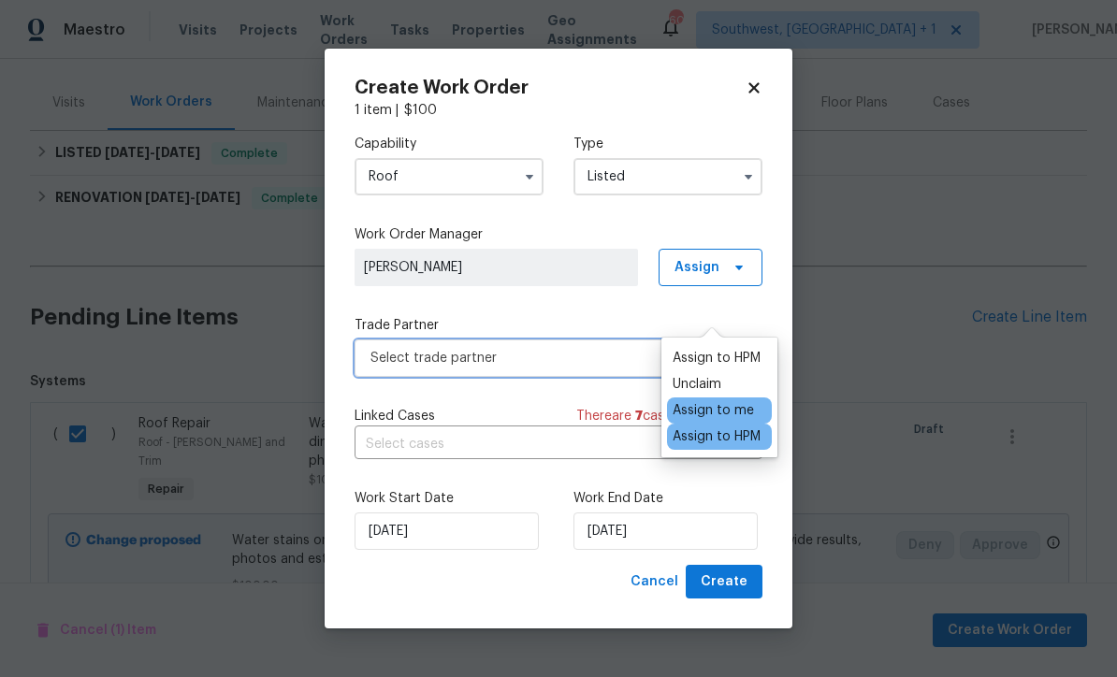
click at [548, 369] on span "Select trade partner" at bounding box center [559, 358] width 408 height 37
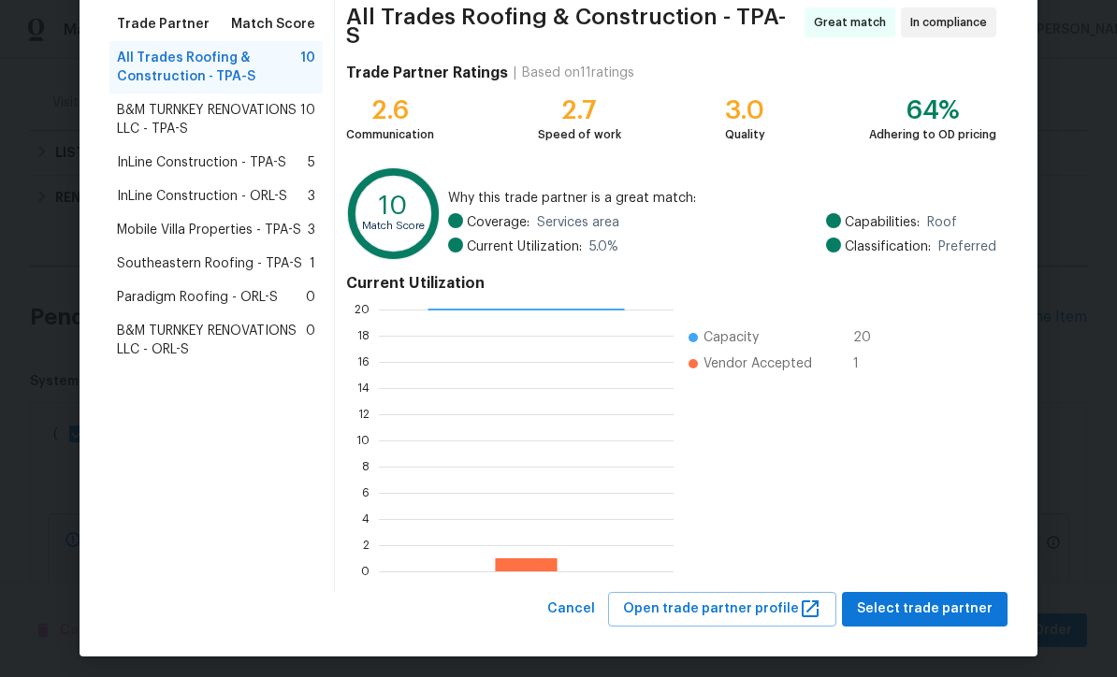
scroll to position [148, 0]
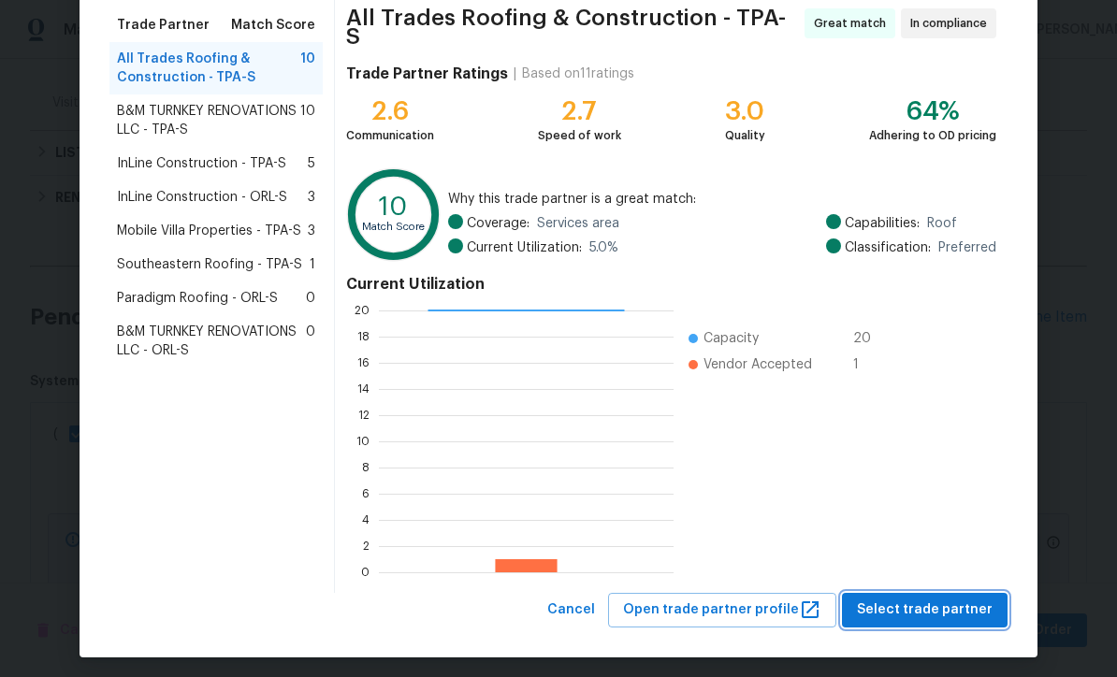
click at [952, 604] on span "Select trade partner" at bounding box center [925, 610] width 136 height 23
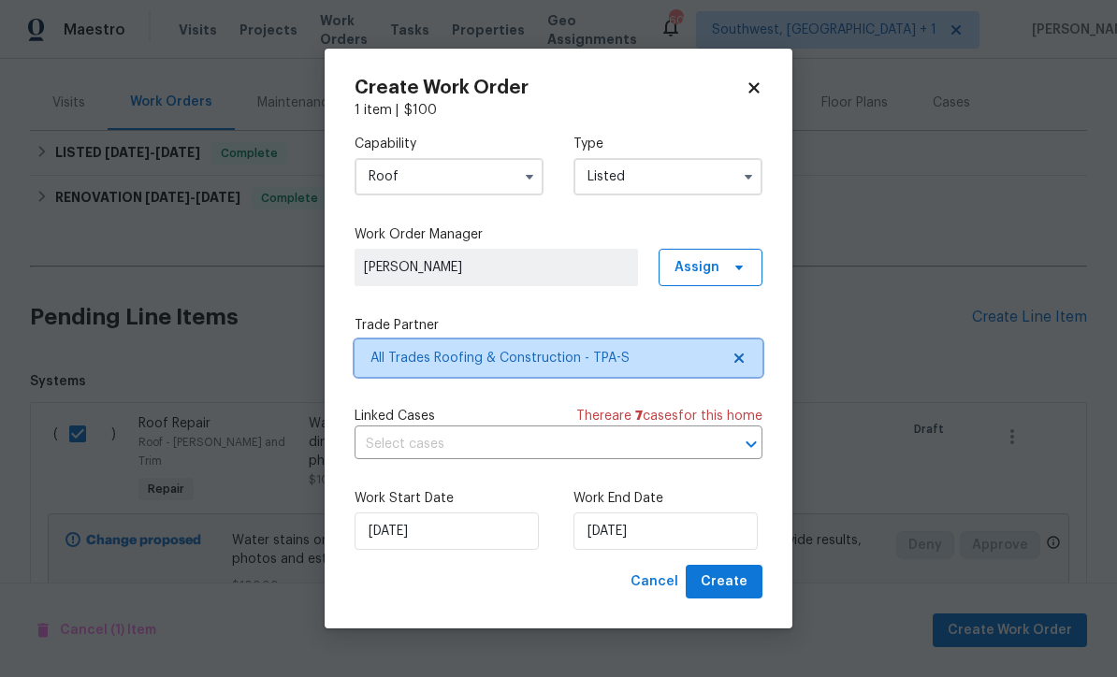
scroll to position [0, 0]
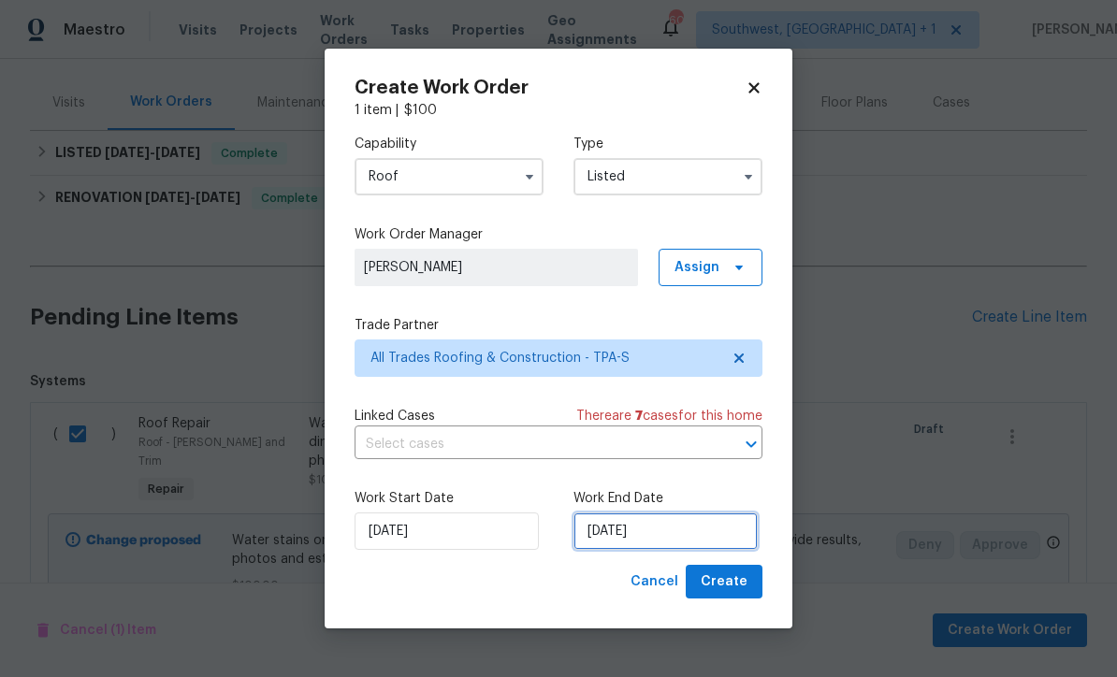
click at [692, 535] on input "[DATE]" at bounding box center [666, 531] width 184 height 37
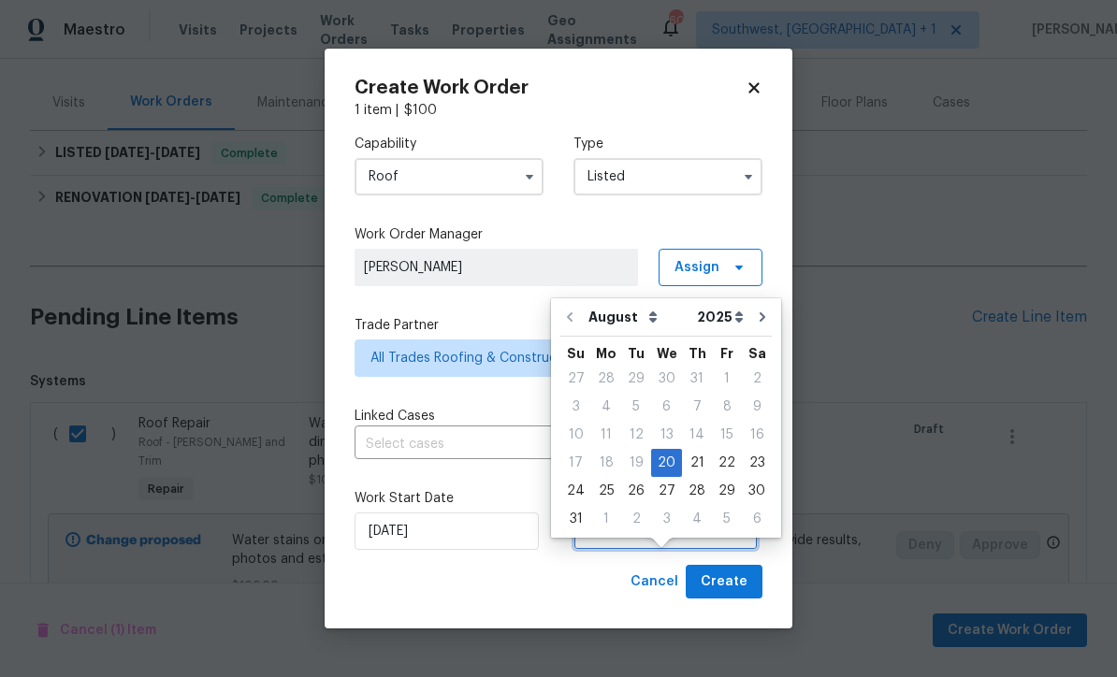
scroll to position [37, 0]
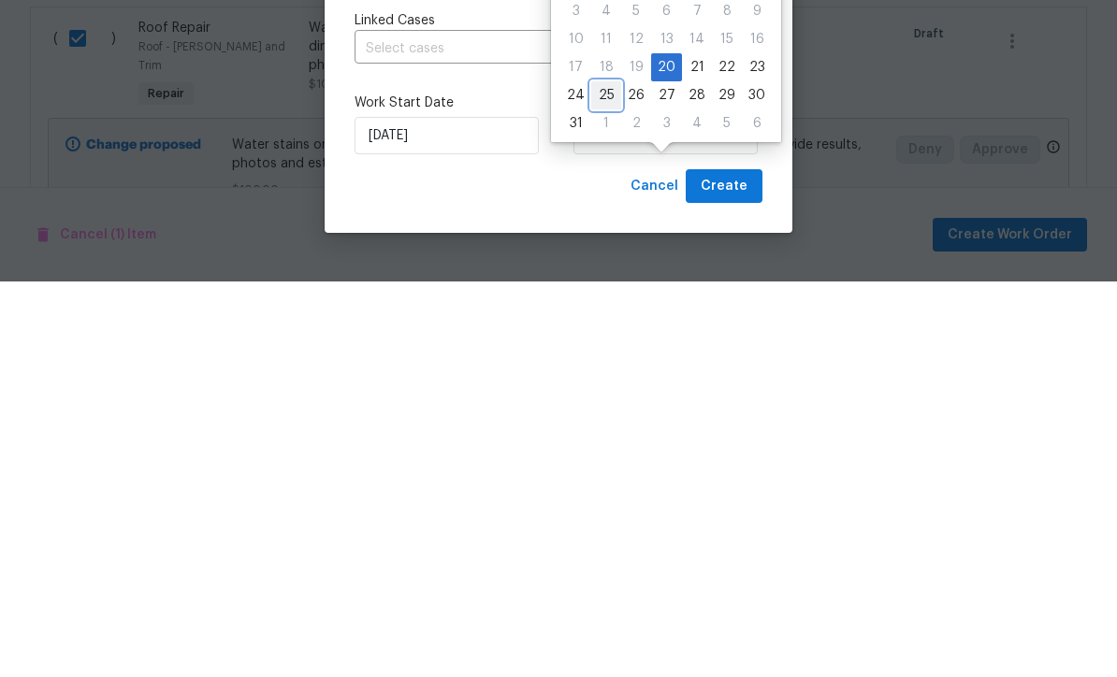
click at [607, 478] on div "25" at bounding box center [606, 491] width 30 height 26
type input "[DATE]"
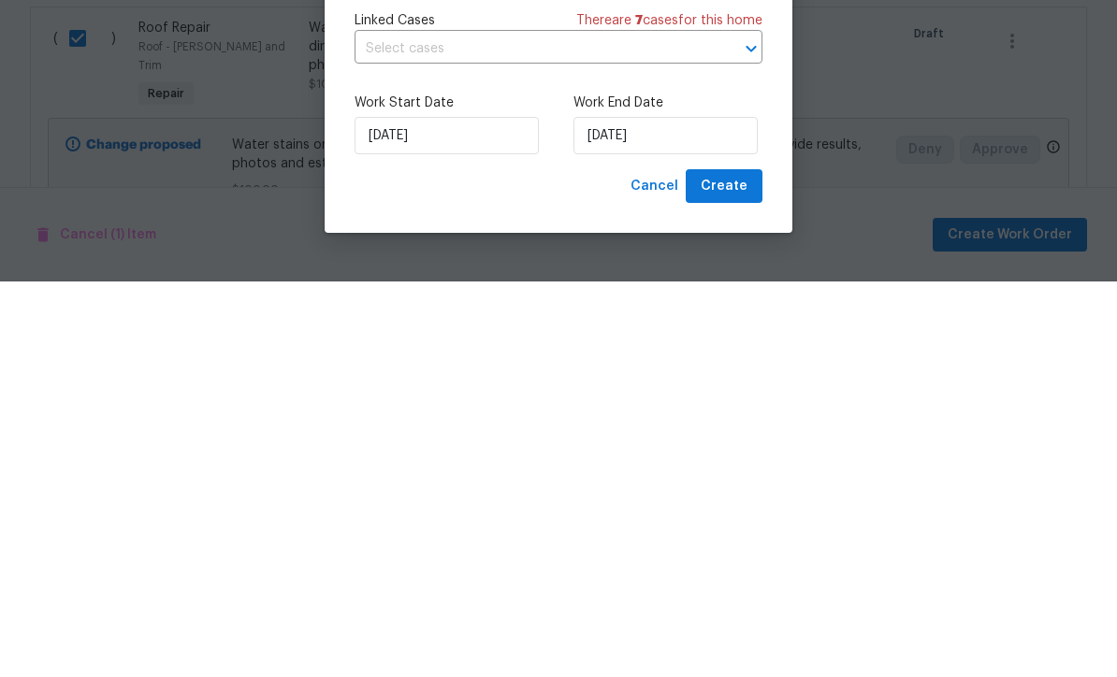
scroll to position [62, 0]
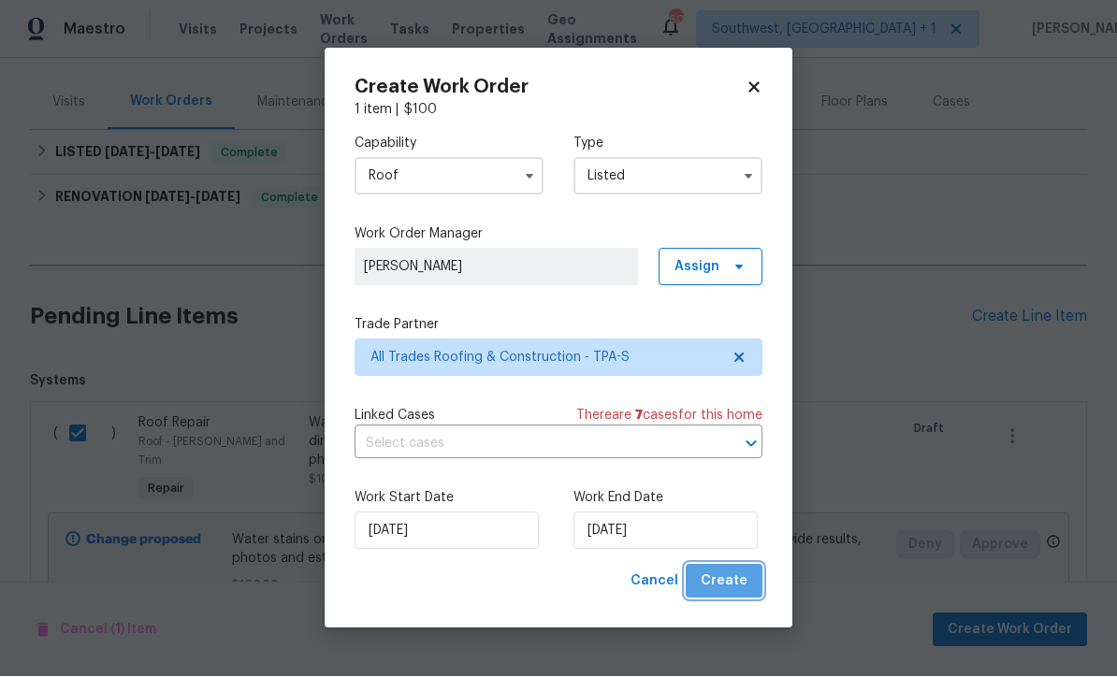
click at [752, 581] on button "Create" at bounding box center [724, 582] width 77 height 35
checkbox input "false"
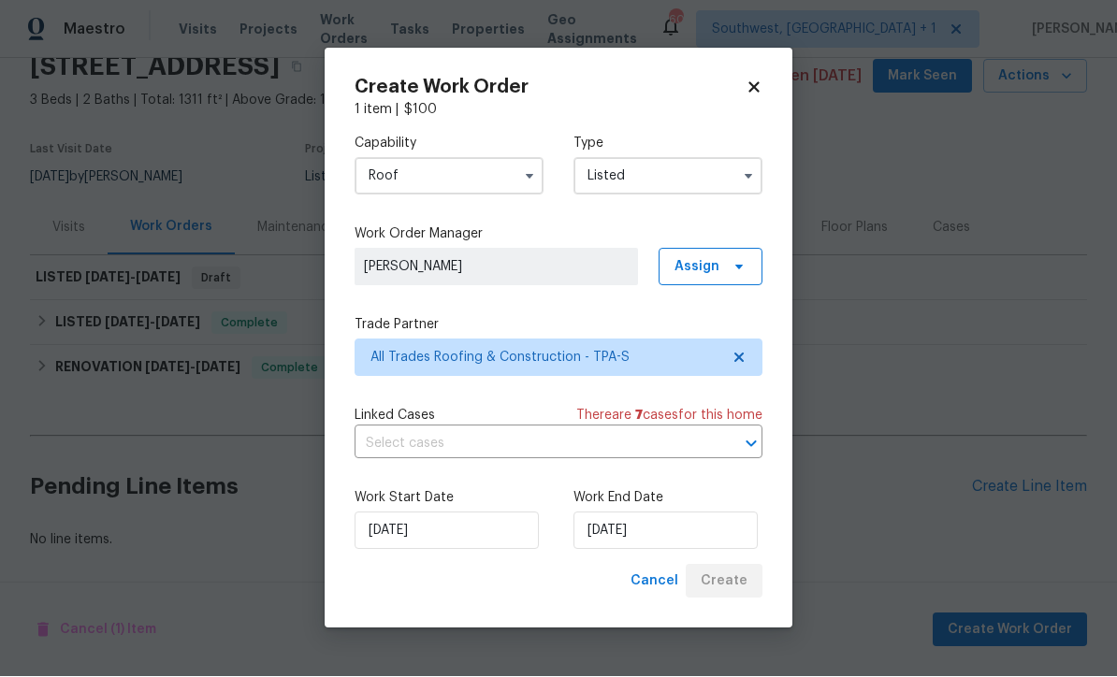
scroll to position [21, 0]
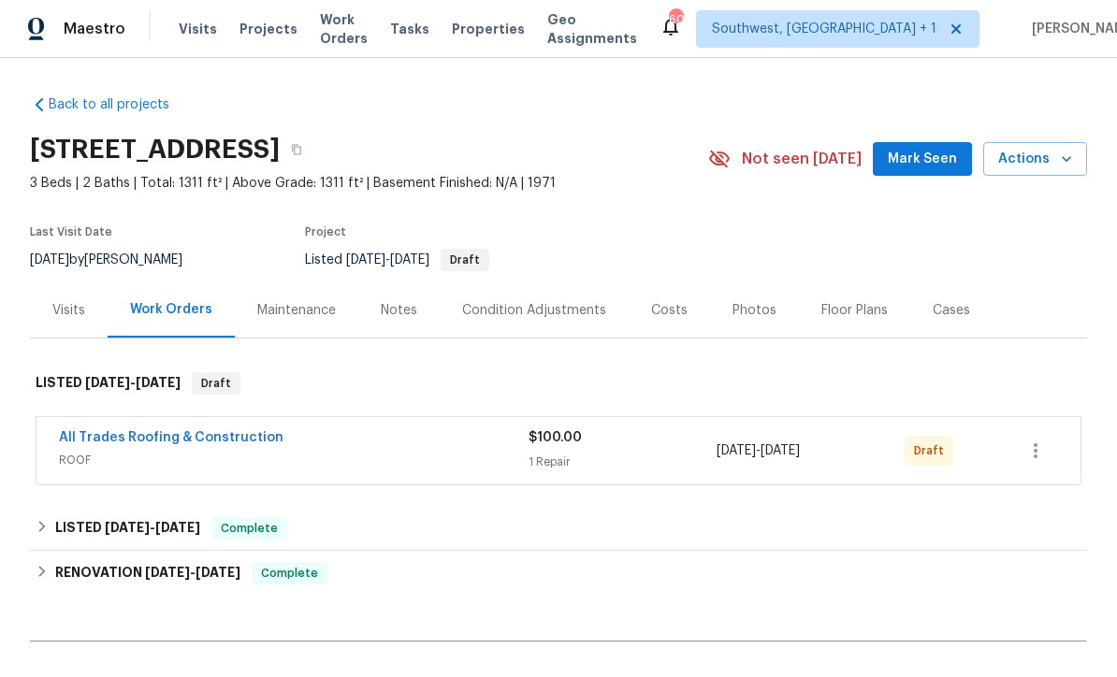
scroll to position [1, 0]
click at [1044, 460] on icon "button" at bounding box center [1036, 452] width 22 height 22
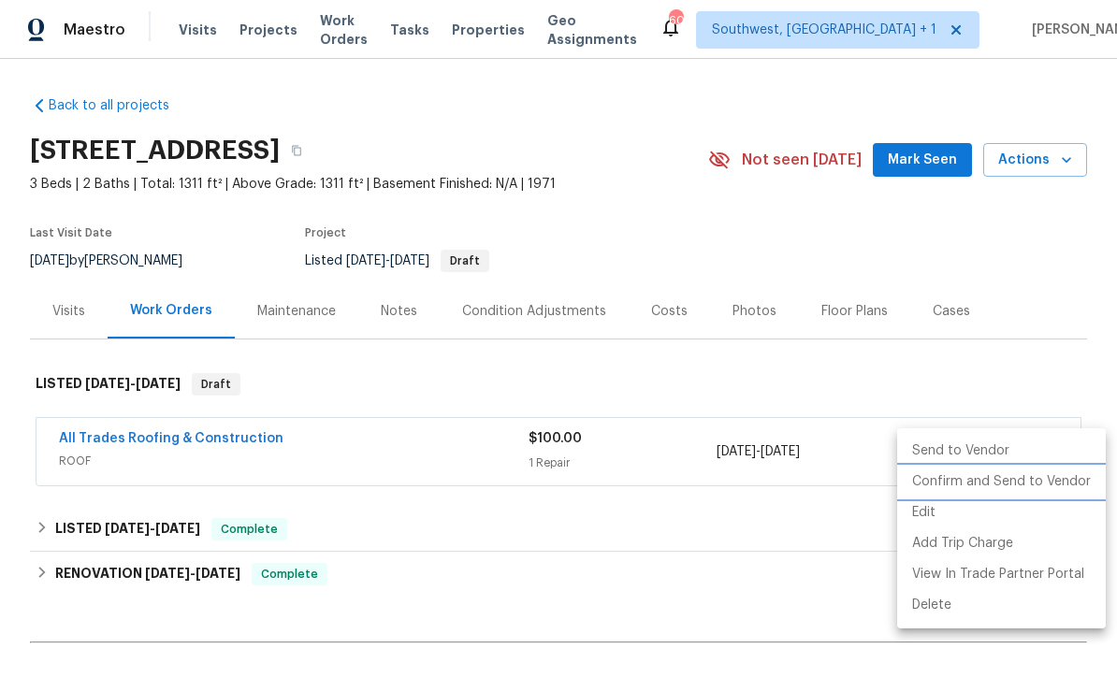
click at [1038, 482] on li "Confirm and Send to Vendor" at bounding box center [1001, 482] width 209 height 31
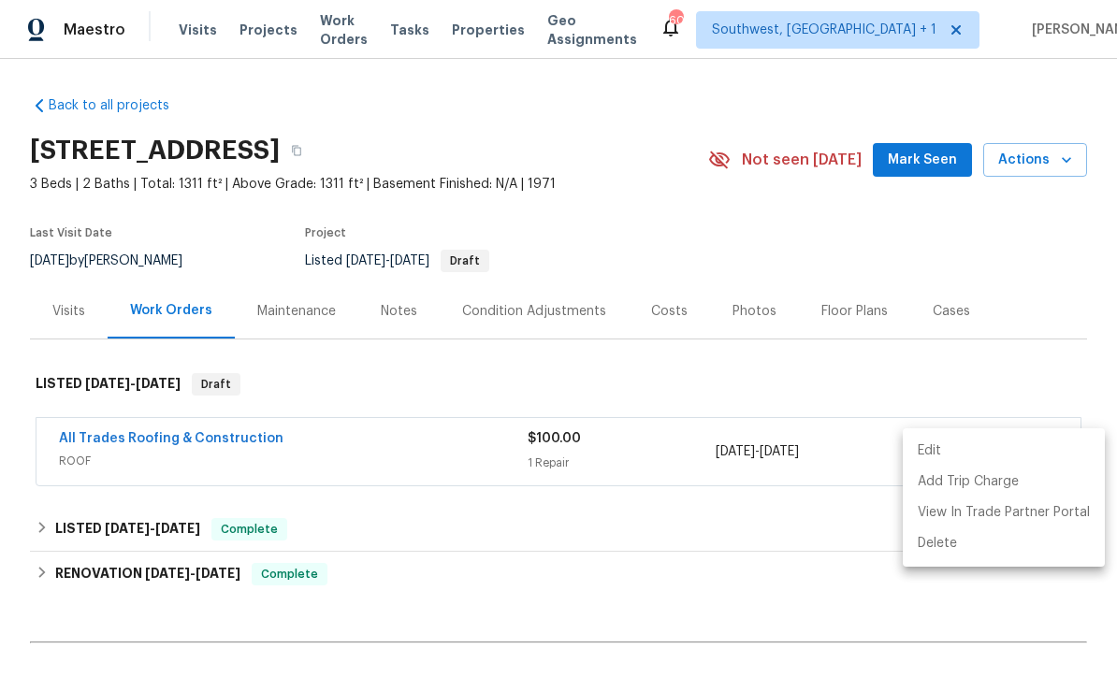
click at [852, 245] on div at bounding box center [558, 338] width 1117 height 677
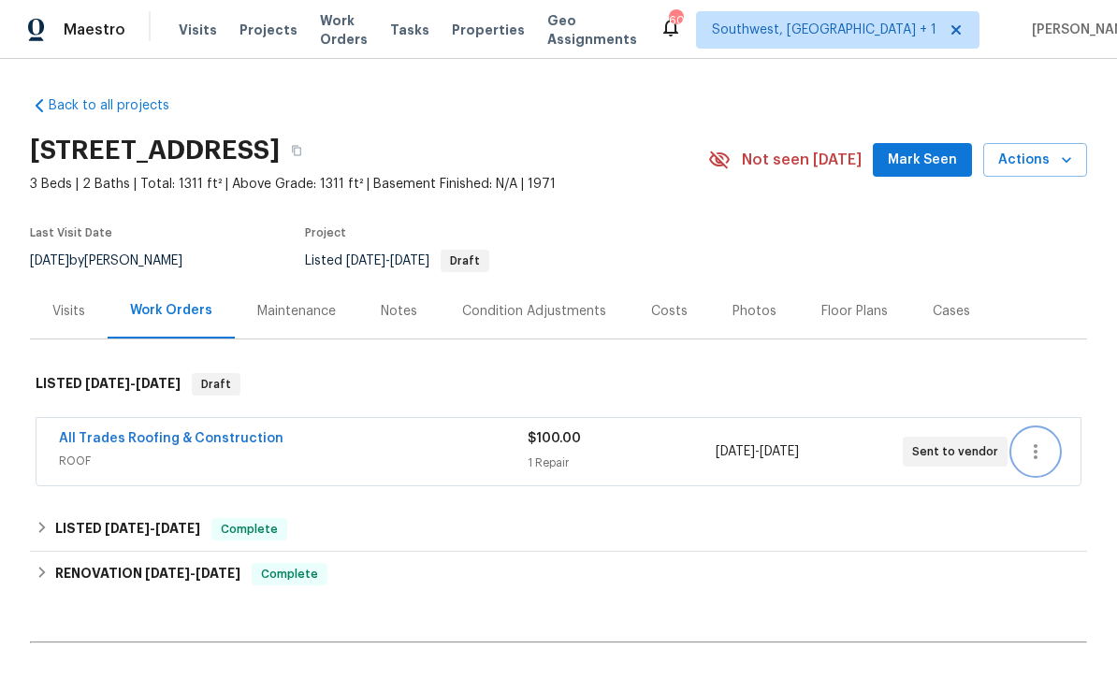
scroll to position [0, 0]
click at [209, 37] on span "Visits" at bounding box center [198, 30] width 38 height 19
